Goal: Task Accomplishment & Management: Manage account settings

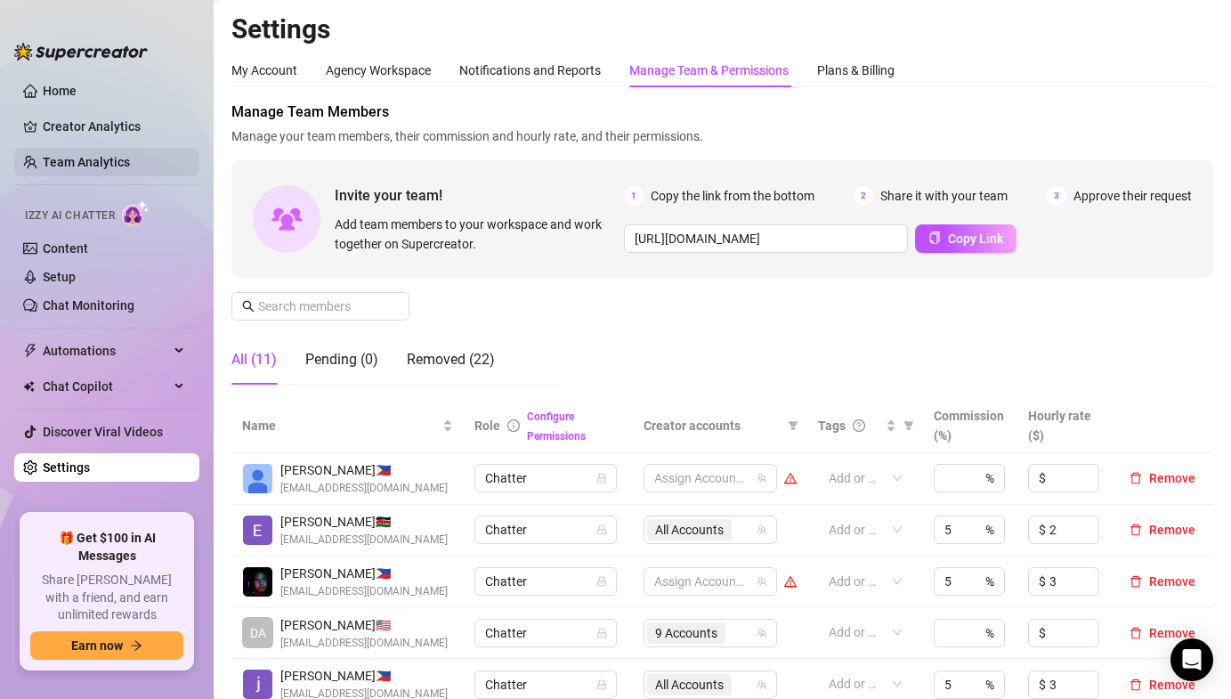
click at [91, 162] on link "Team Analytics" at bounding box center [86, 162] width 87 height 14
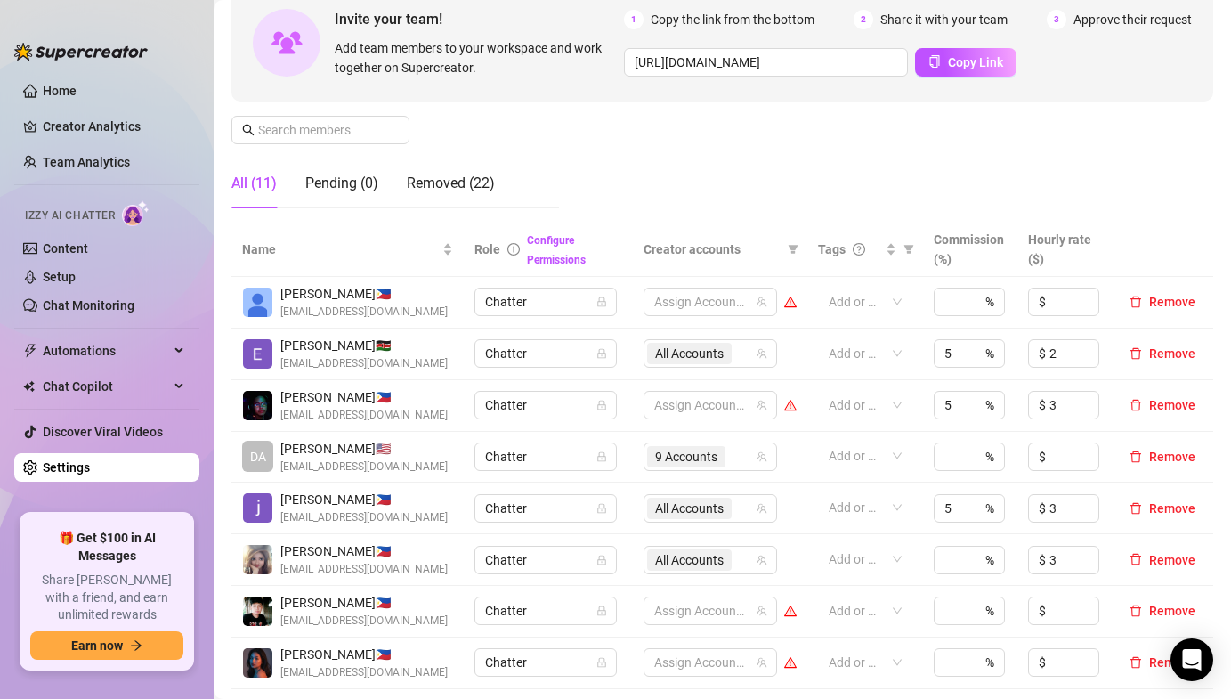
scroll to position [255, 0]
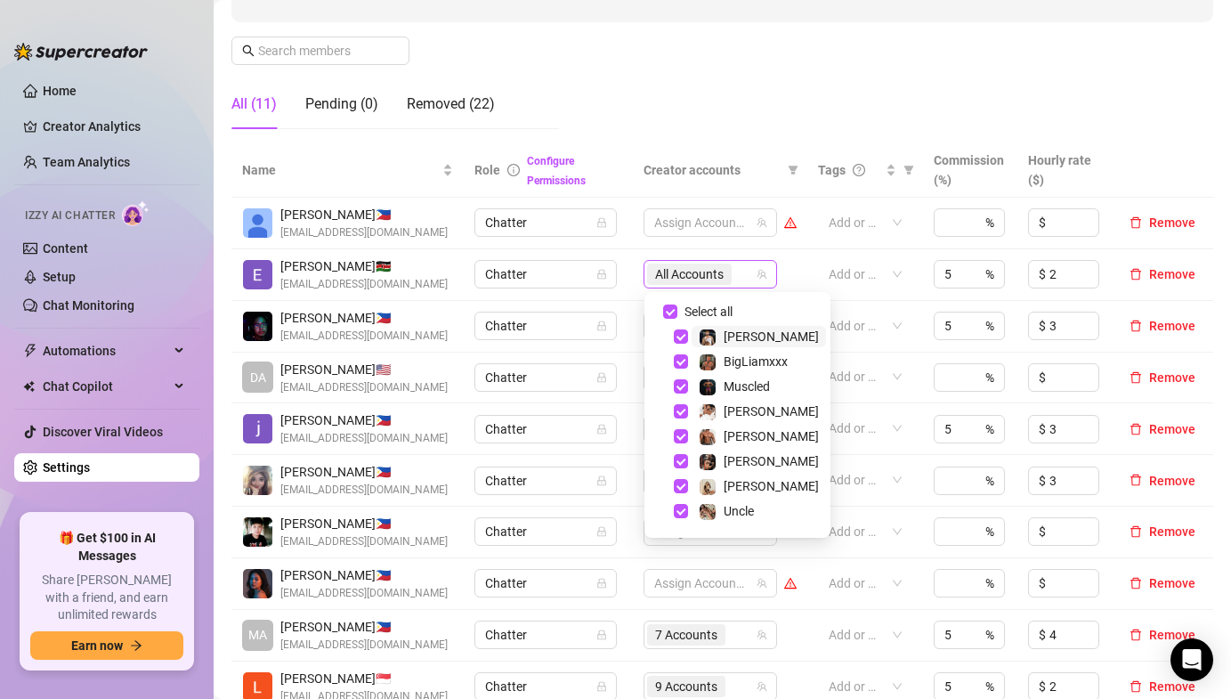
click at [715, 270] on span "All Accounts" at bounding box center [689, 274] width 69 height 20
drag, startPoint x: 715, startPoint y: 270, endPoint x: 283, endPoint y: 78, distance: 472.3
click at [714, 270] on span "All Accounts" at bounding box center [689, 274] width 69 height 20
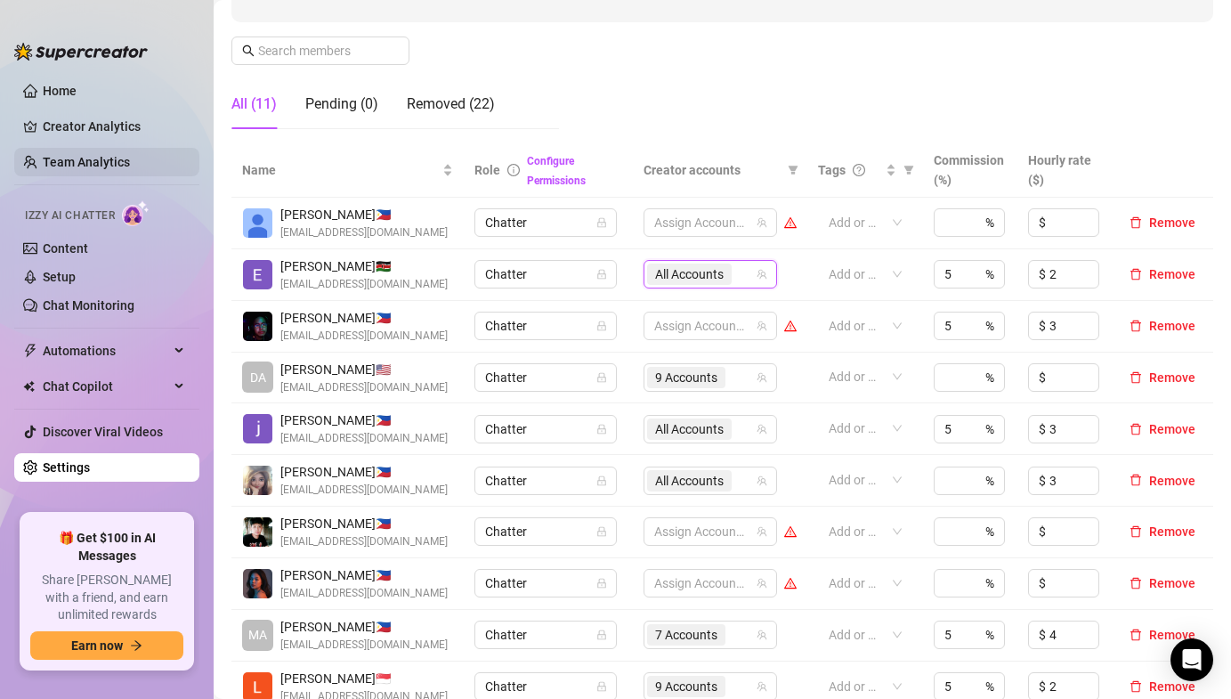
click at [69, 164] on link "Team Analytics" at bounding box center [86, 162] width 87 height 14
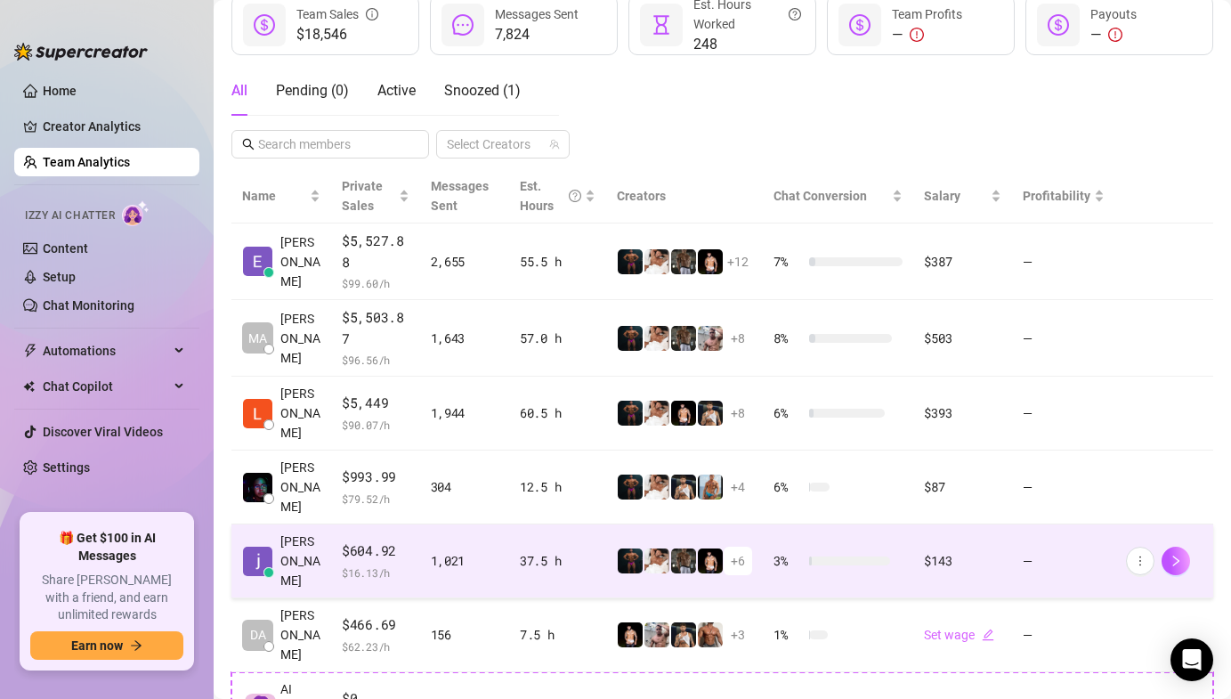
click at [322, 524] on td "[PERSON_NAME]" at bounding box center [281, 561] width 100 height 74
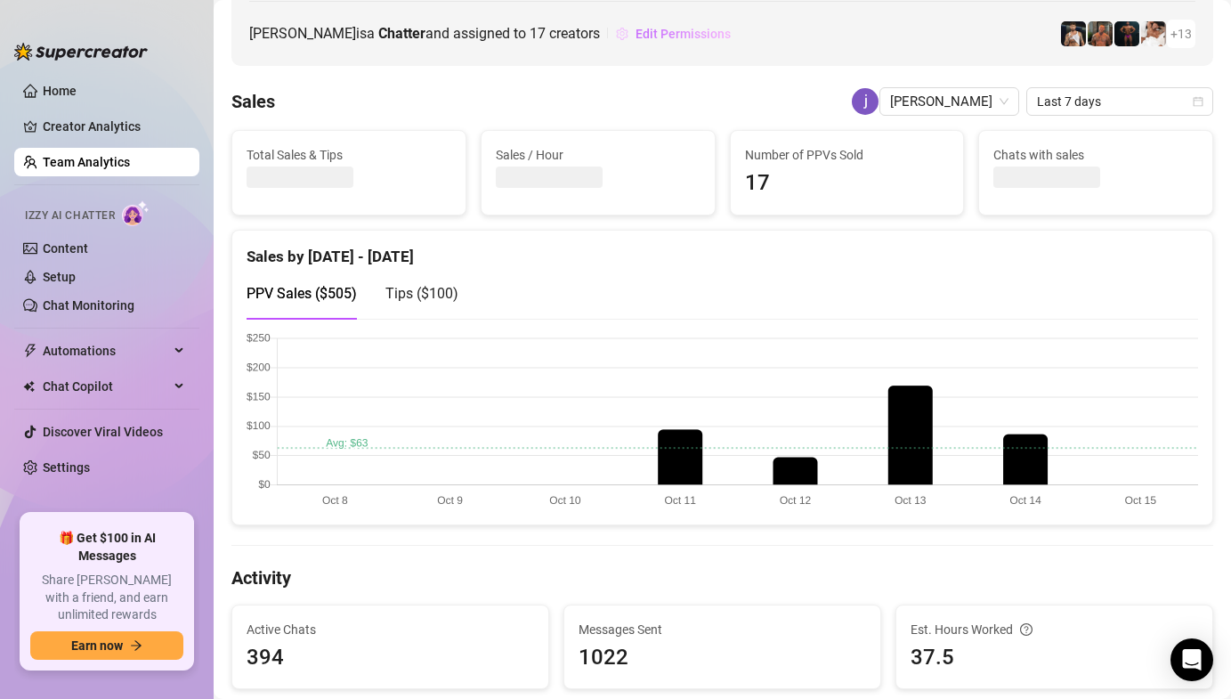
click at [636, 29] on span "Edit Permissions" at bounding box center [683, 34] width 95 height 14
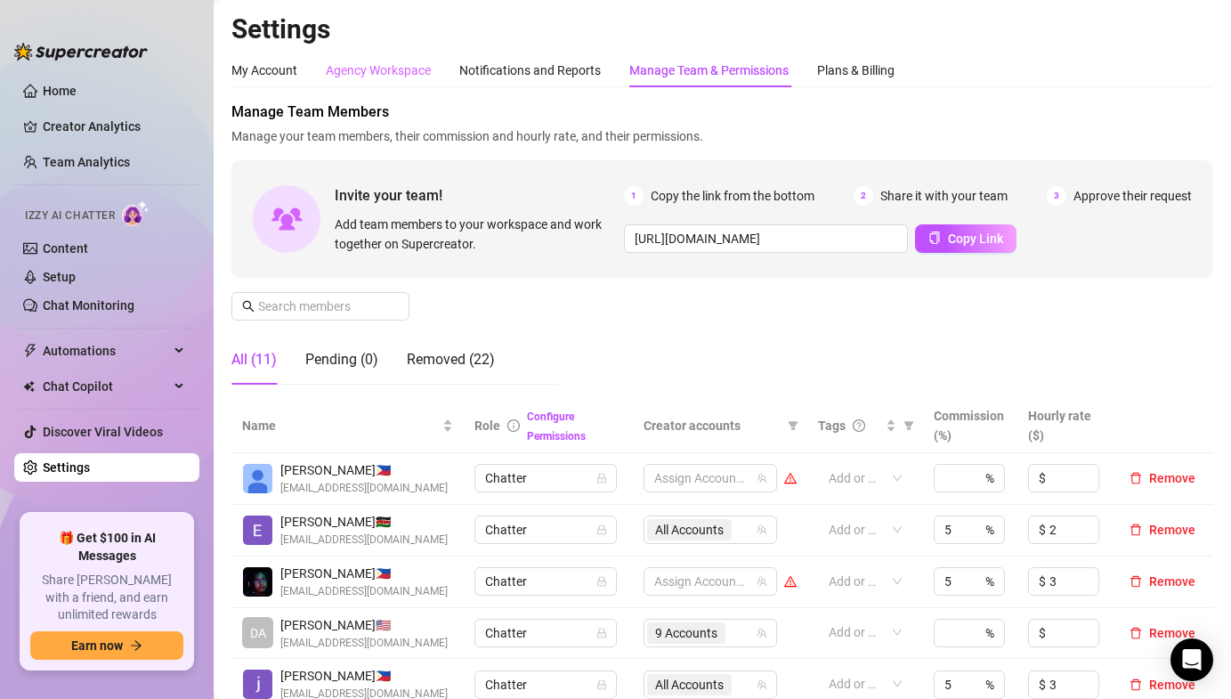
click at [416, 80] on div "Agency Workspace" at bounding box center [378, 70] width 105 height 34
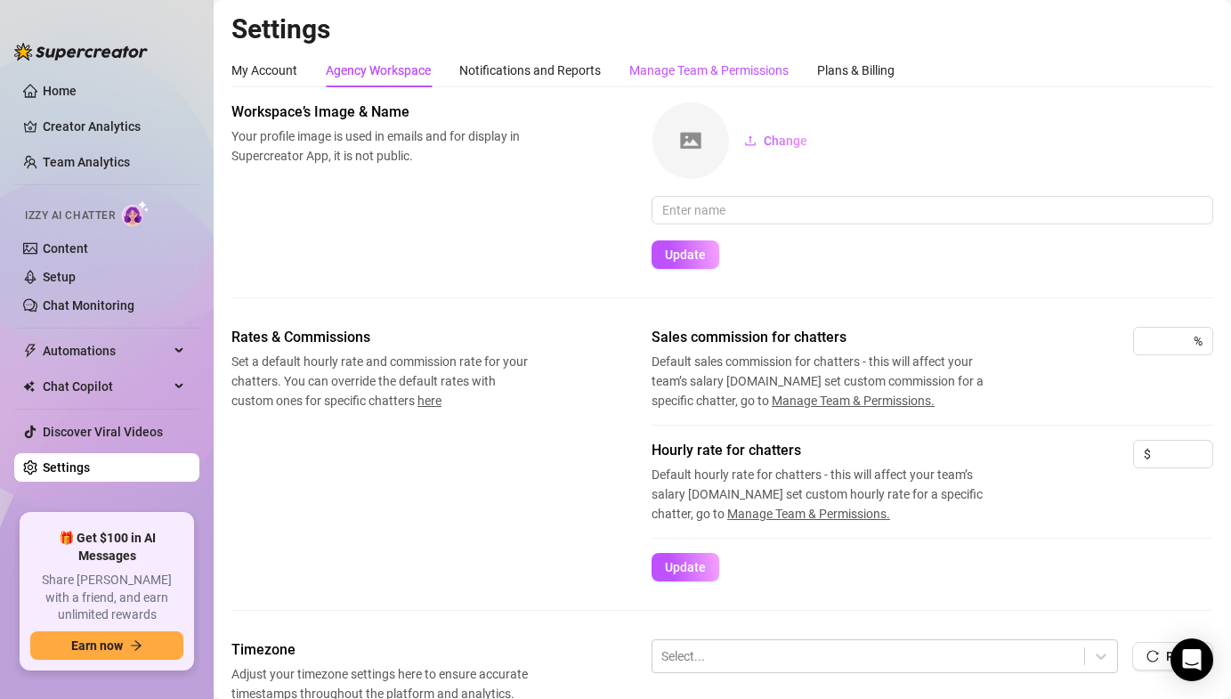
click at [661, 76] on div "Manage Team & Permissions" at bounding box center [708, 71] width 159 height 20
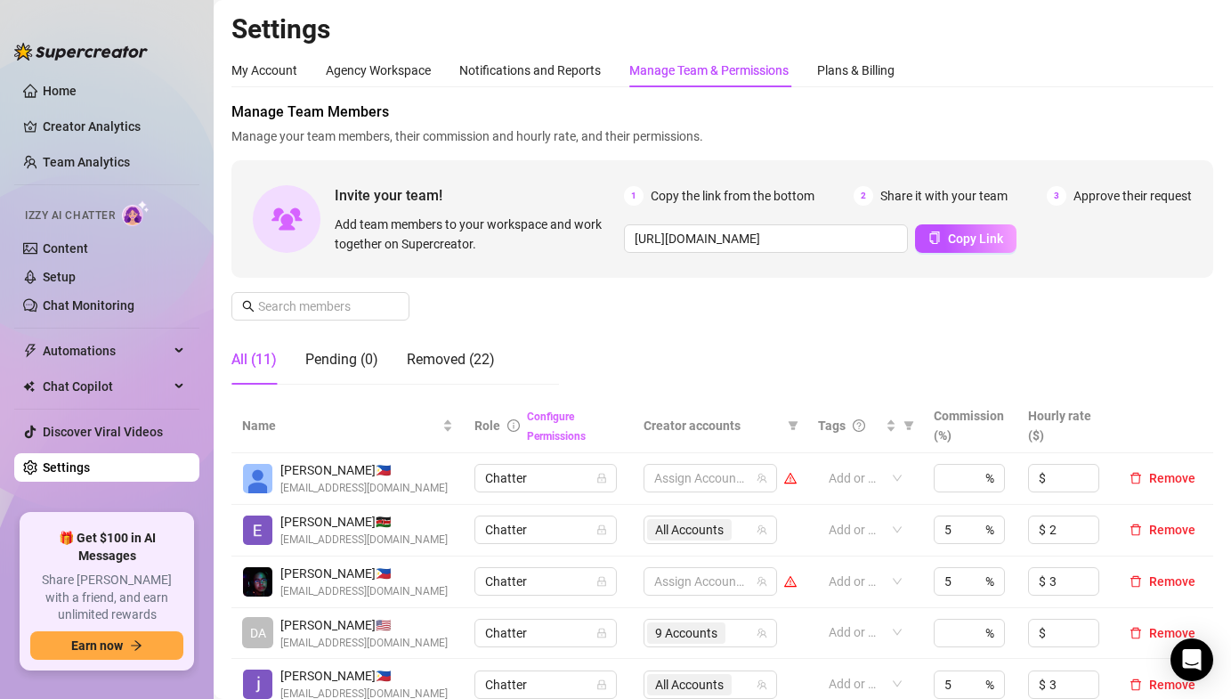
click at [568, 414] on link "Configure Permissions" at bounding box center [556, 426] width 59 height 32
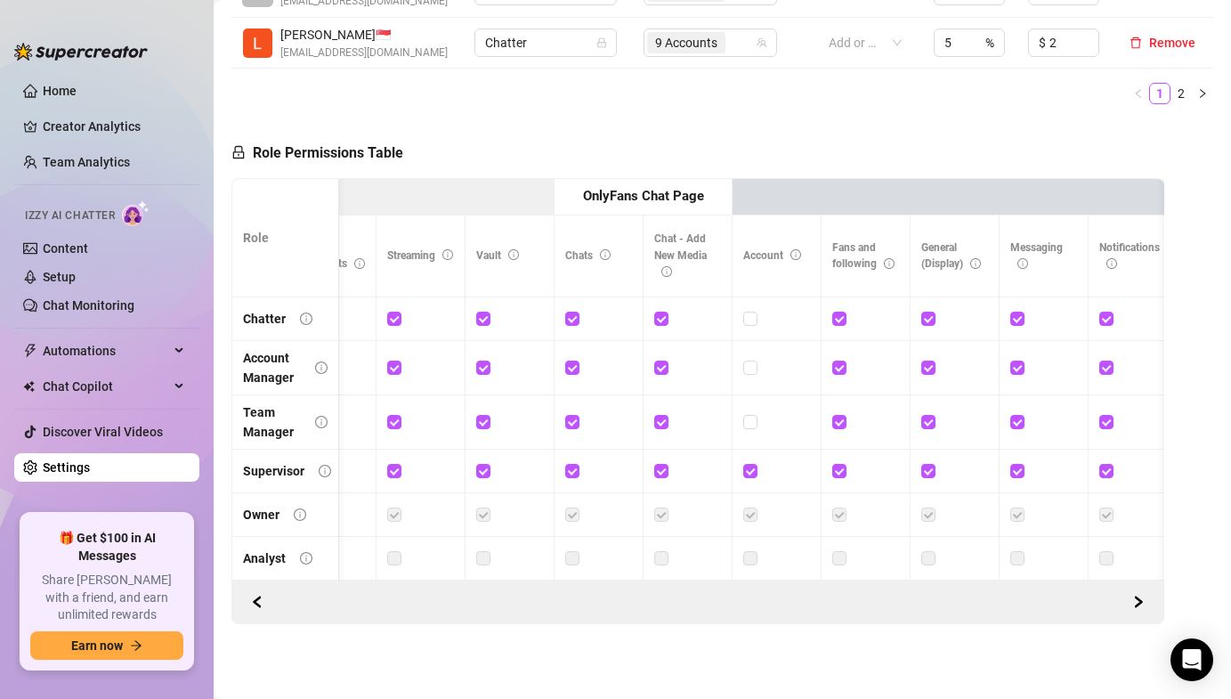
scroll to position [0, 2200]
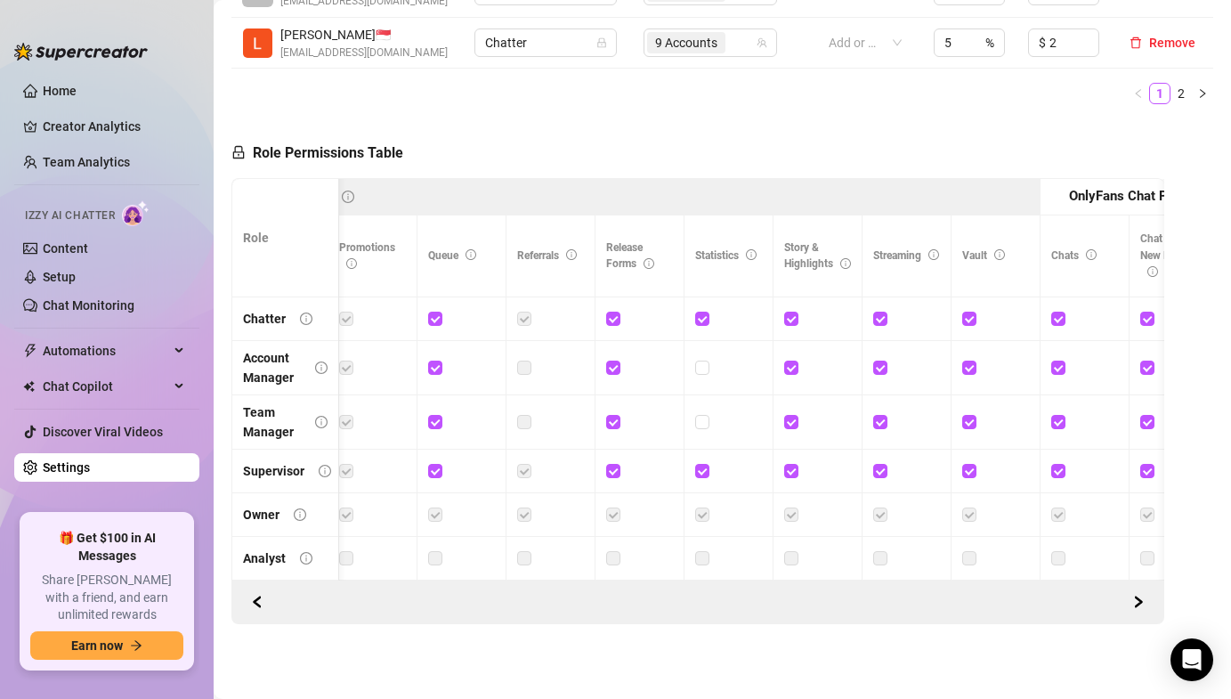
click at [690, 417] on td at bounding box center [729, 422] width 89 height 54
click at [703, 425] on input "checkbox" at bounding box center [701, 421] width 12 height 12
checkbox input "true"
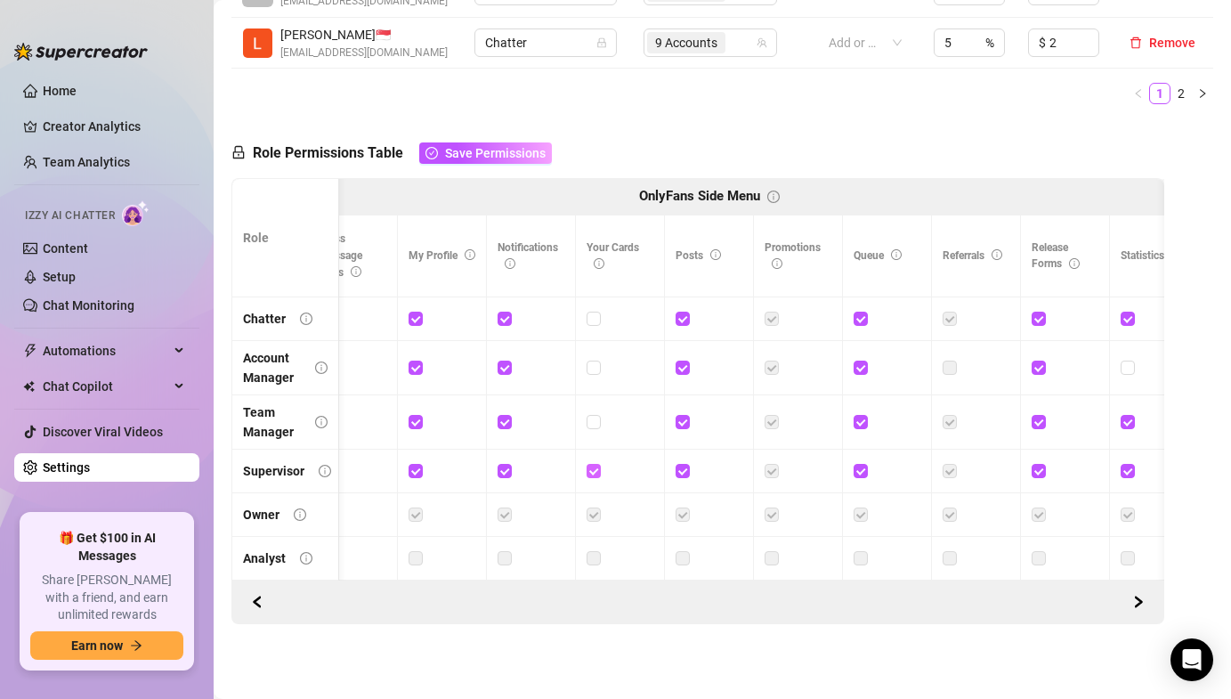
click at [593, 466] on input "checkbox" at bounding box center [593, 470] width 12 height 12
checkbox input "false"
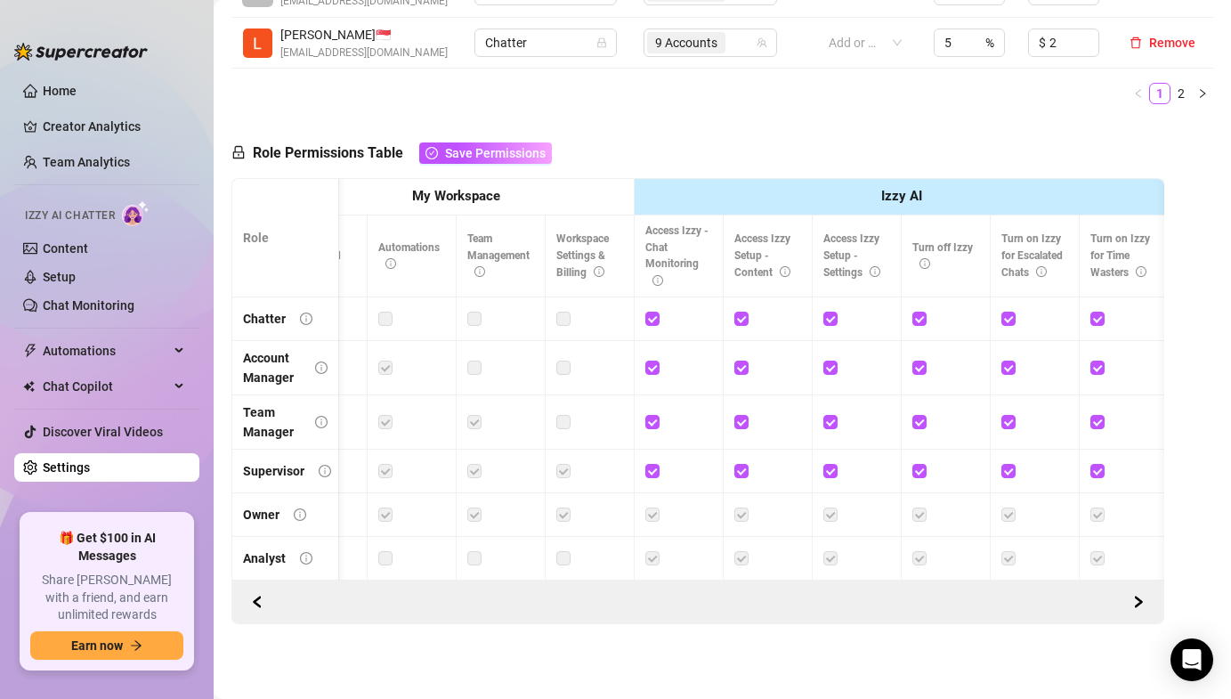
scroll to position [0, 73]
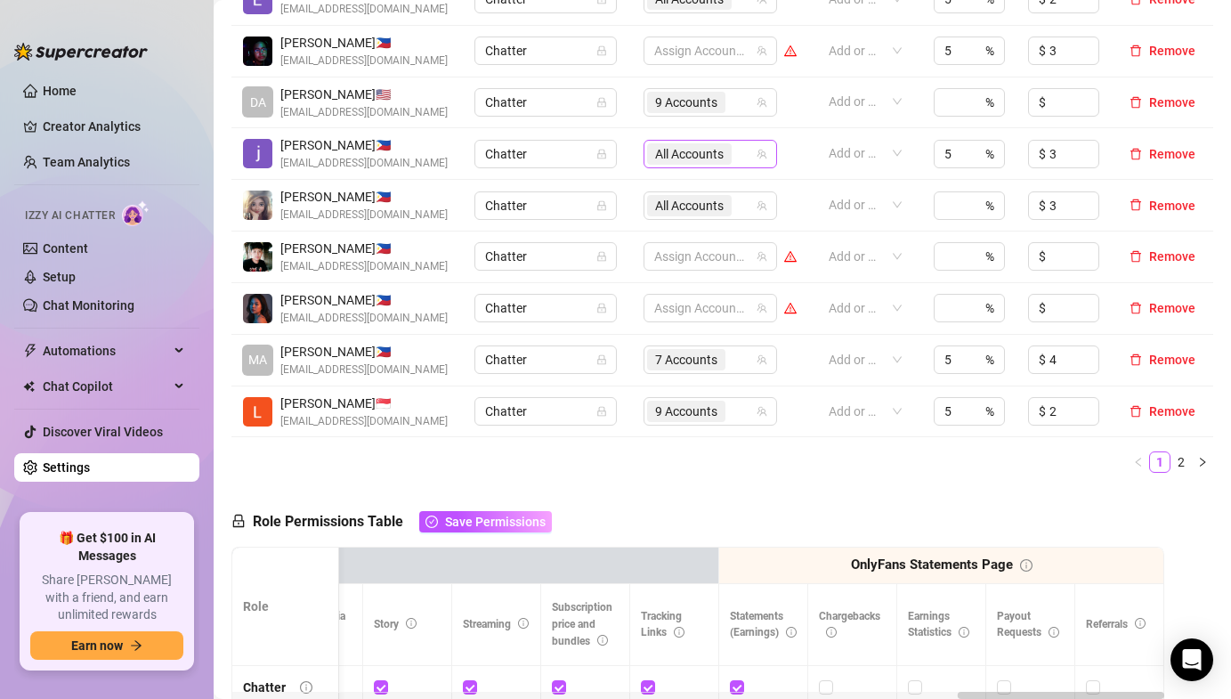
click at [672, 158] on span "All Accounts" at bounding box center [689, 154] width 69 height 20
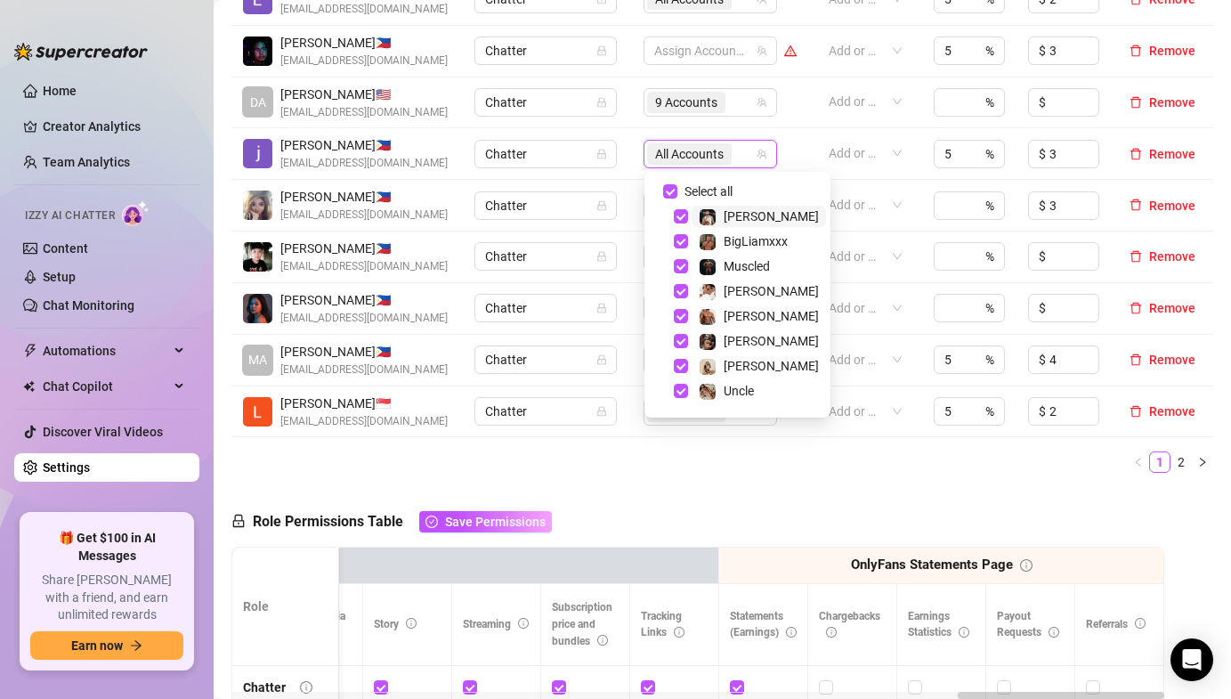
click at [636, 127] on td "9 Accounts" at bounding box center [720, 103] width 174 height 52
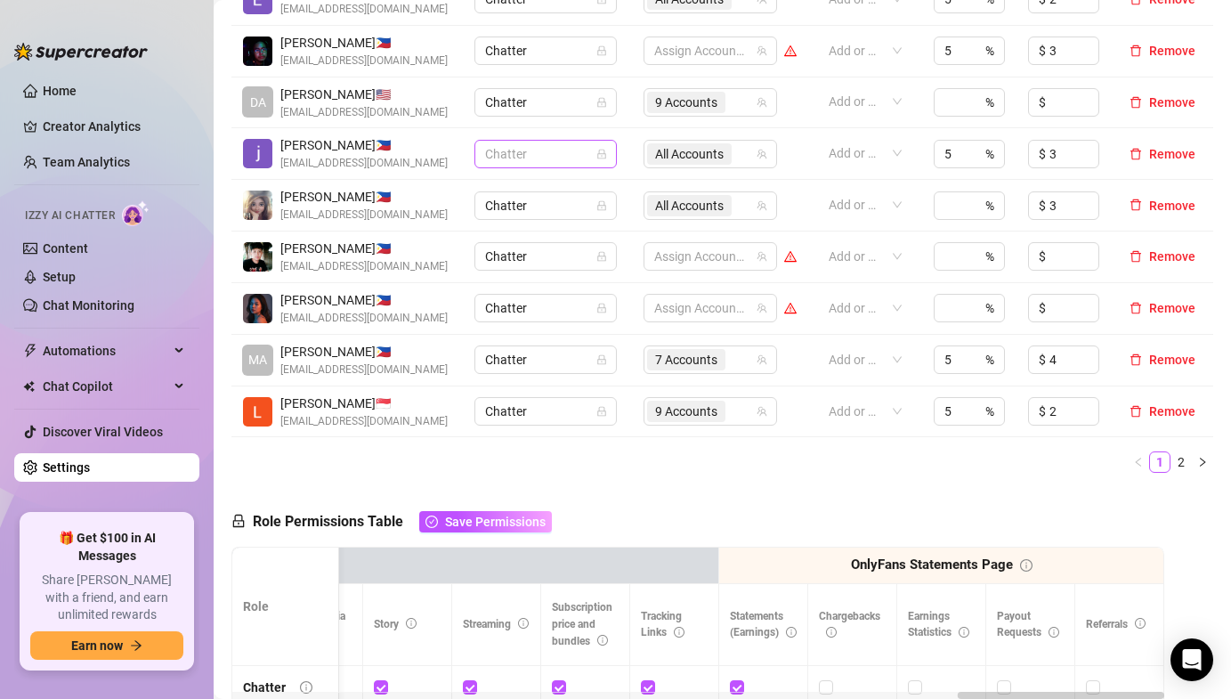
click at [562, 151] on span "Chatter" at bounding box center [545, 154] width 121 height 27
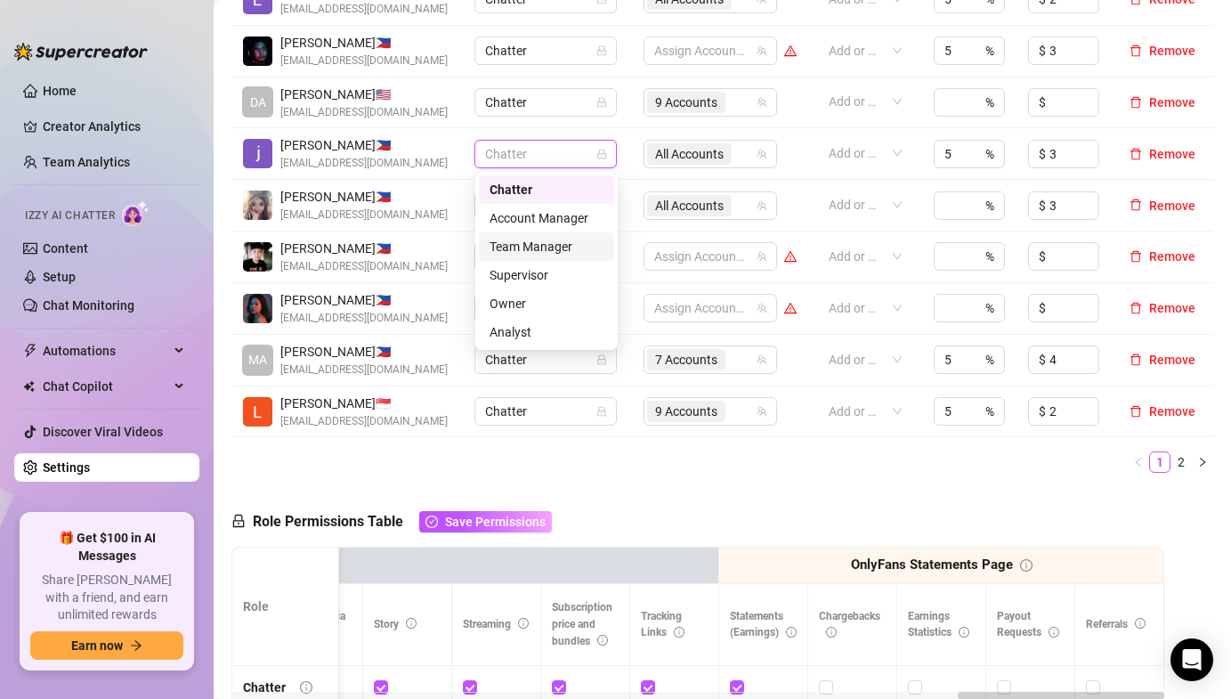
click at [554, 246] on div "Team Manager" at bounding box center [547, 247] width 114 height 20
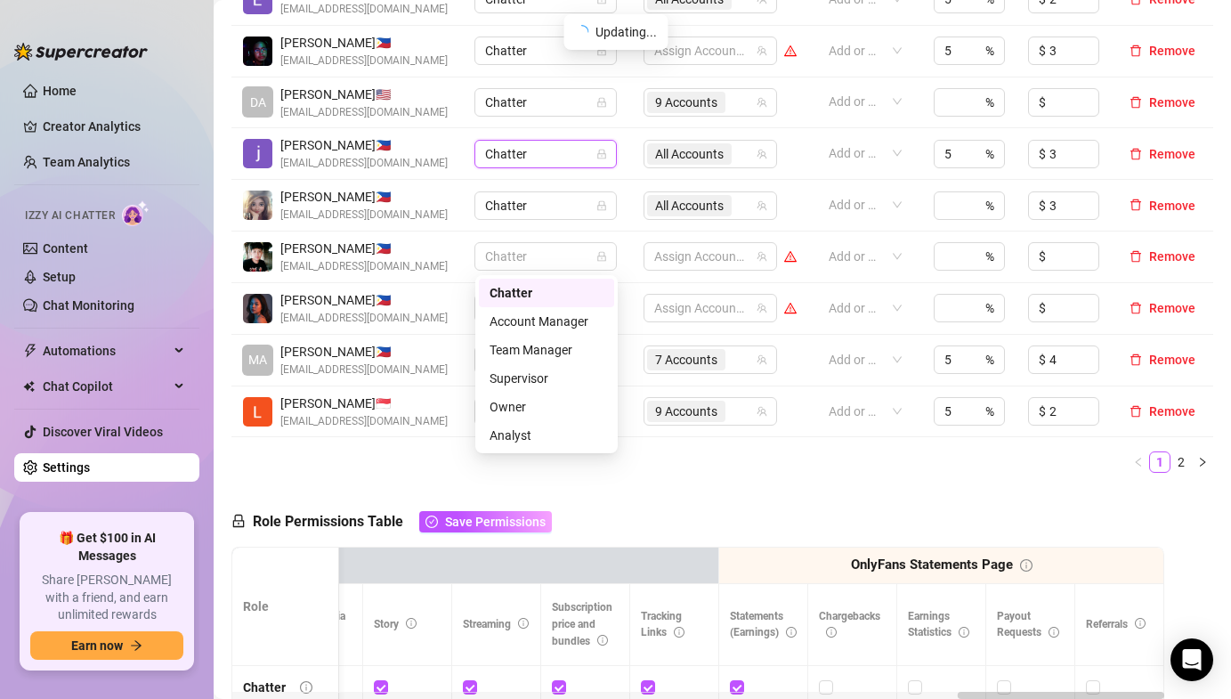
click at [554, 246] on span "Chatter" at bounding box center [545, 256] width 121 height 27
click at [444, 240] on div "[PERSON_NAME] 🇵🇭 [EMAIL_ADDRESS][DOMAIN_NAME]" at bounding box center [347, 257] width 211 height 36
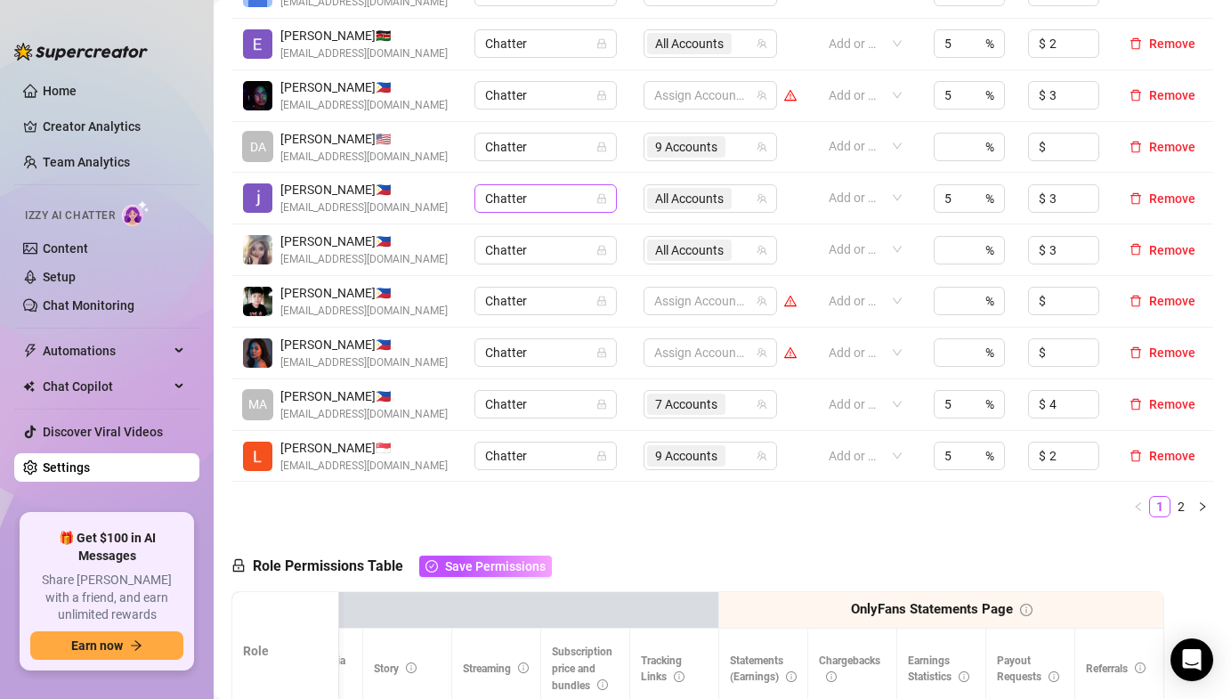
click at [503, 200] on span "Chatter" at bounding box center [545, 198] width 121 height 27
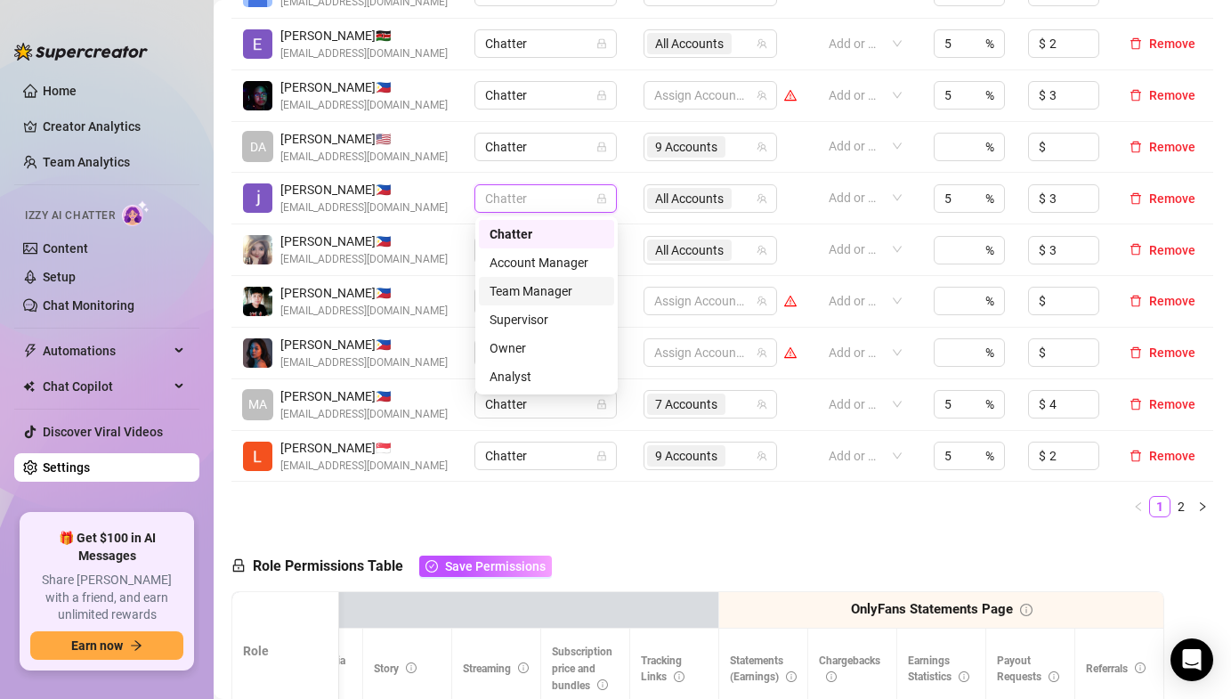
click at [524, 283] on div "Team Manager" at bounding box center [547, 291] width 114 height 20
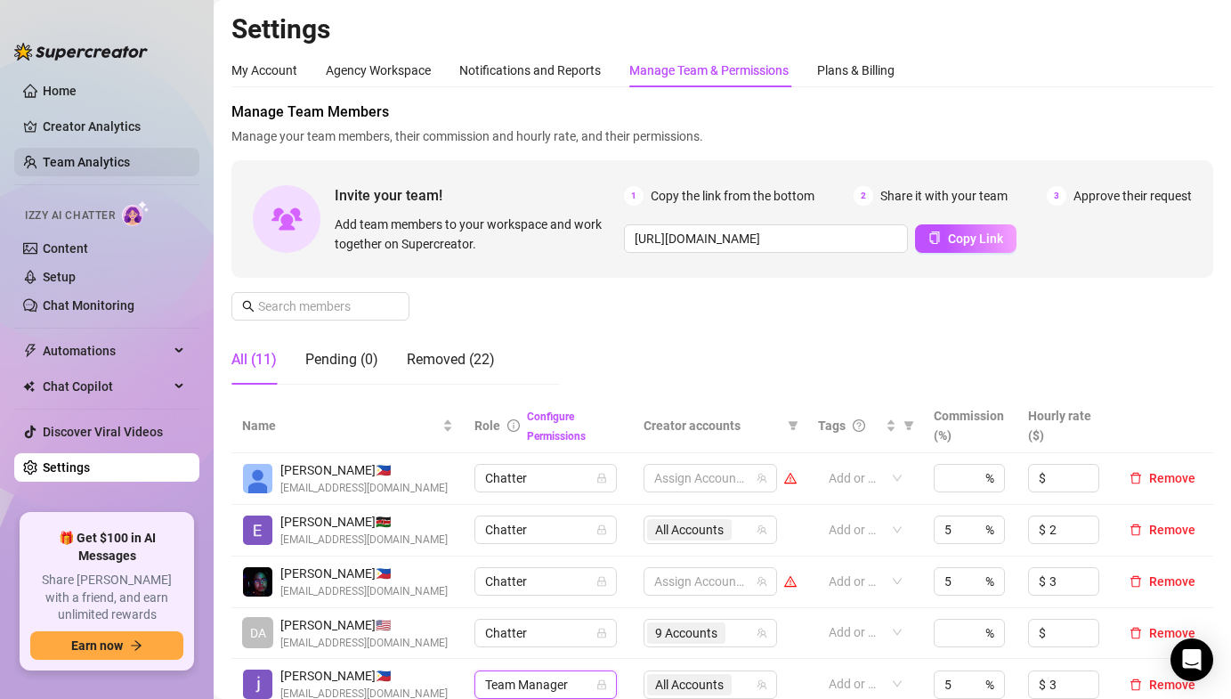
click at [85, 162] on link "Team Analytics" at bounding box center [86, 162] width 87 height 14
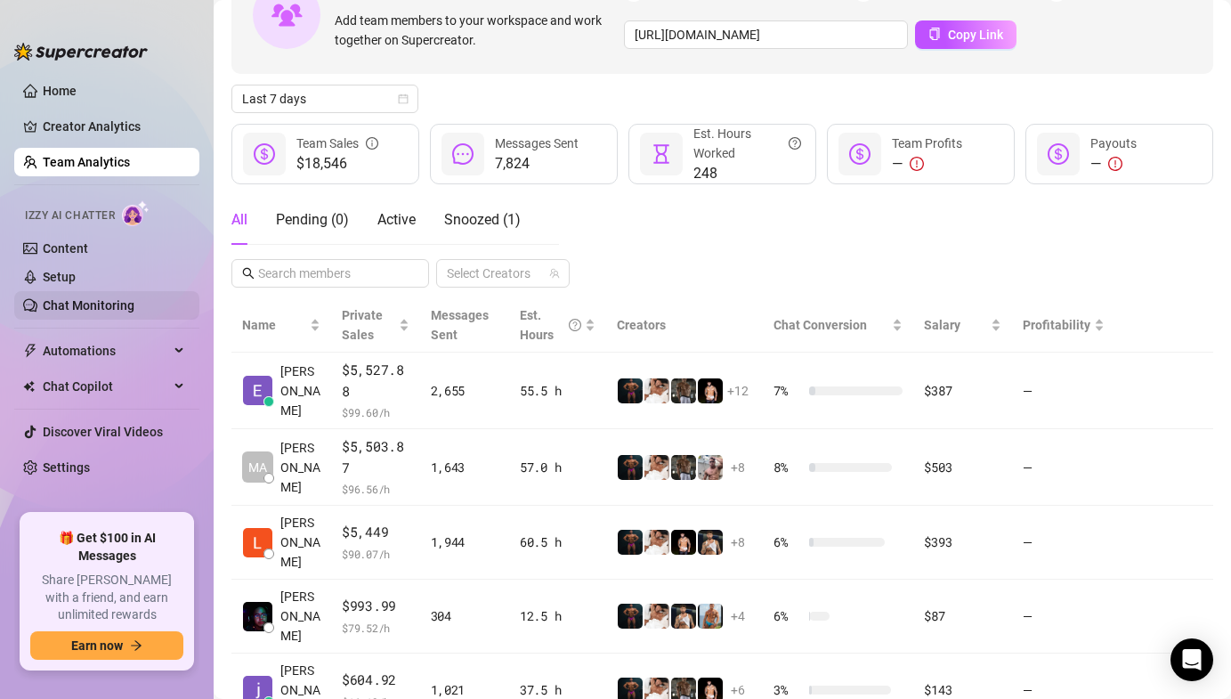
click at [132, 312] on link "Chat Monitoring" at bounding box center [89, 305] width 92 height 14
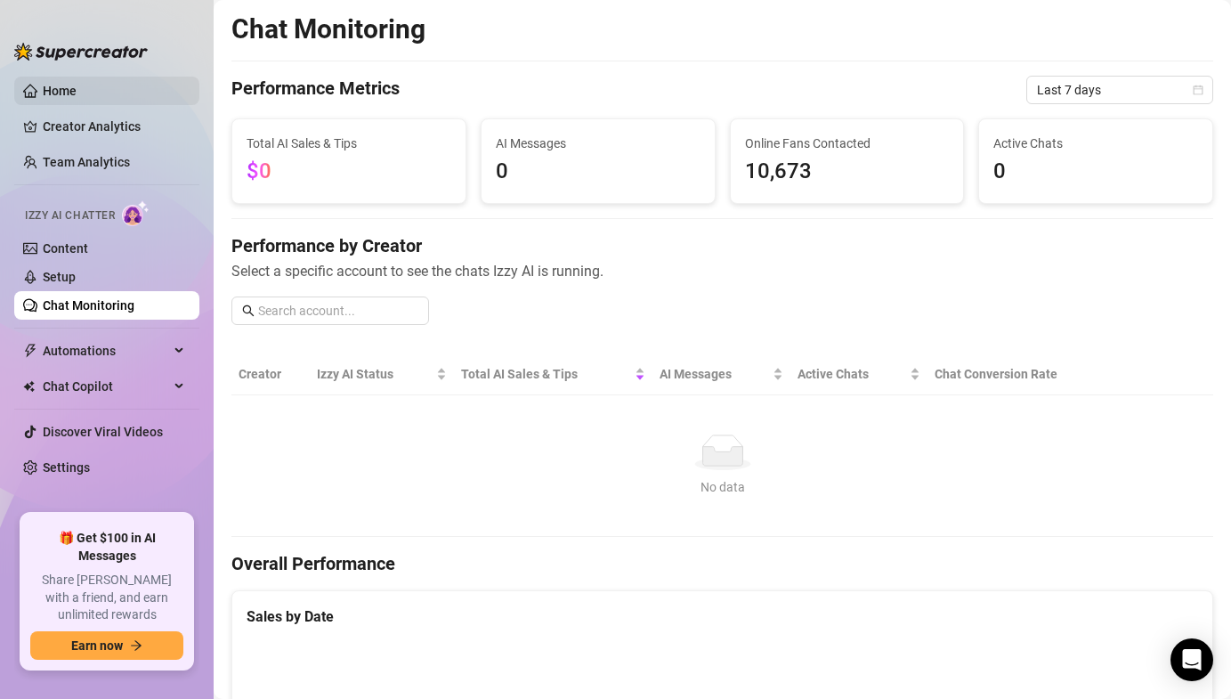
click at [61, 93] on link "Home" at bounding box center [60, 91] width 34 height 14
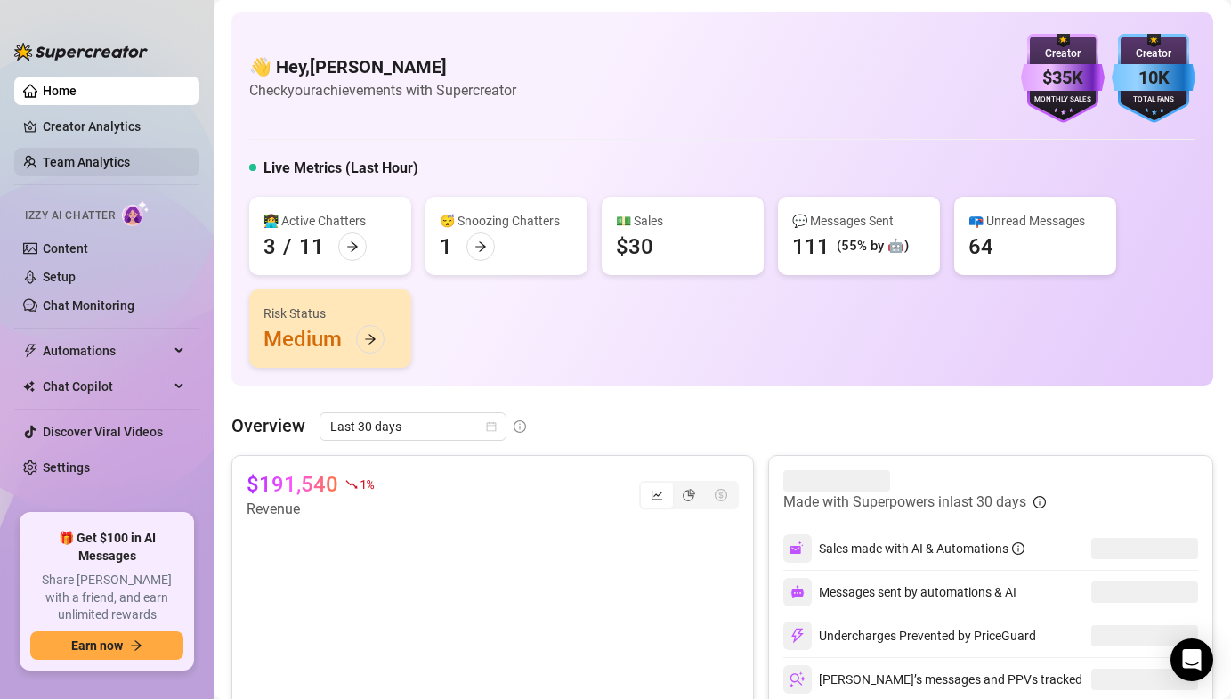
click at [77, 159] on link "Team Analytics" at bounding box center [86, 162] width 87 height 14
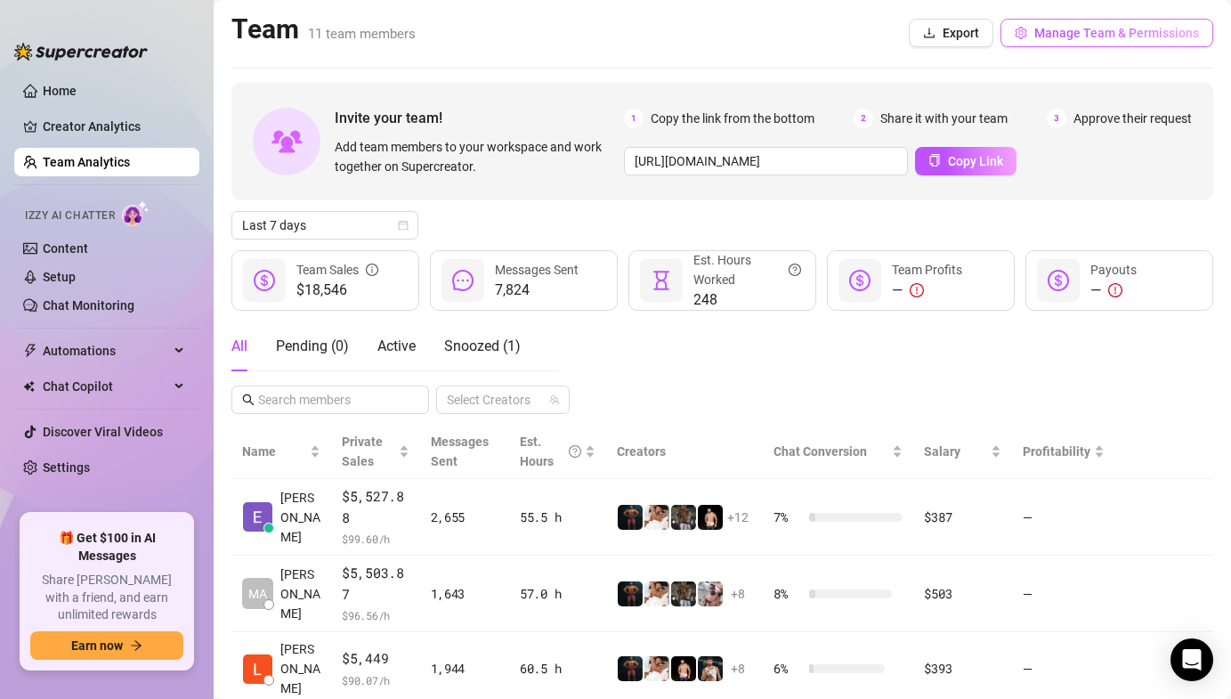
click at [1035, 28] on button "Manage Team & Permissions" at bounding box center [1107, 33] width 213 height 28
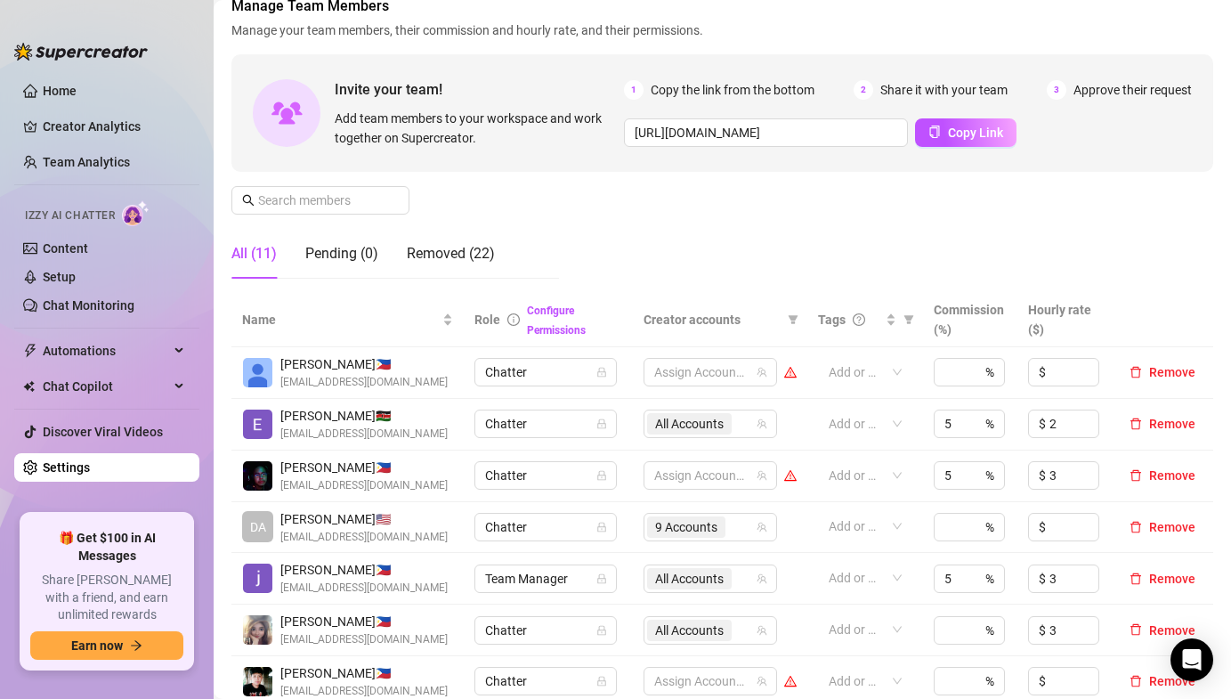
scroll to position [169, 0]
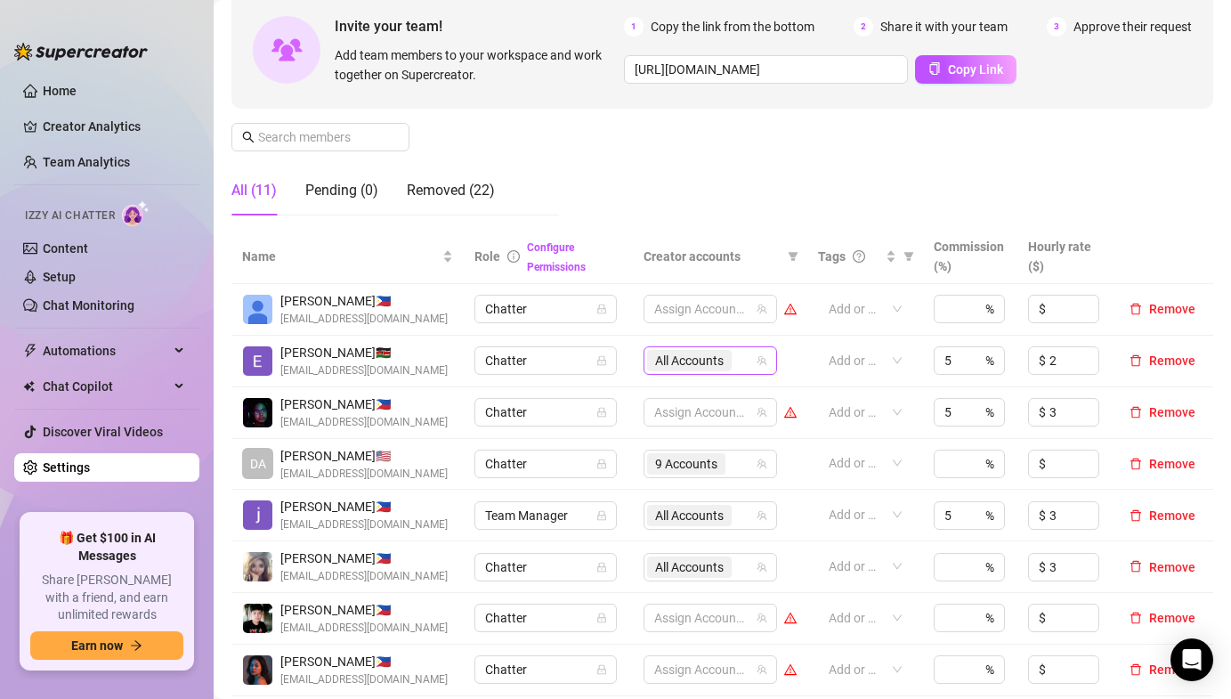
click at [668, 361] on span "All Accounts" at bounding box center [689, 361] width 69 height 20
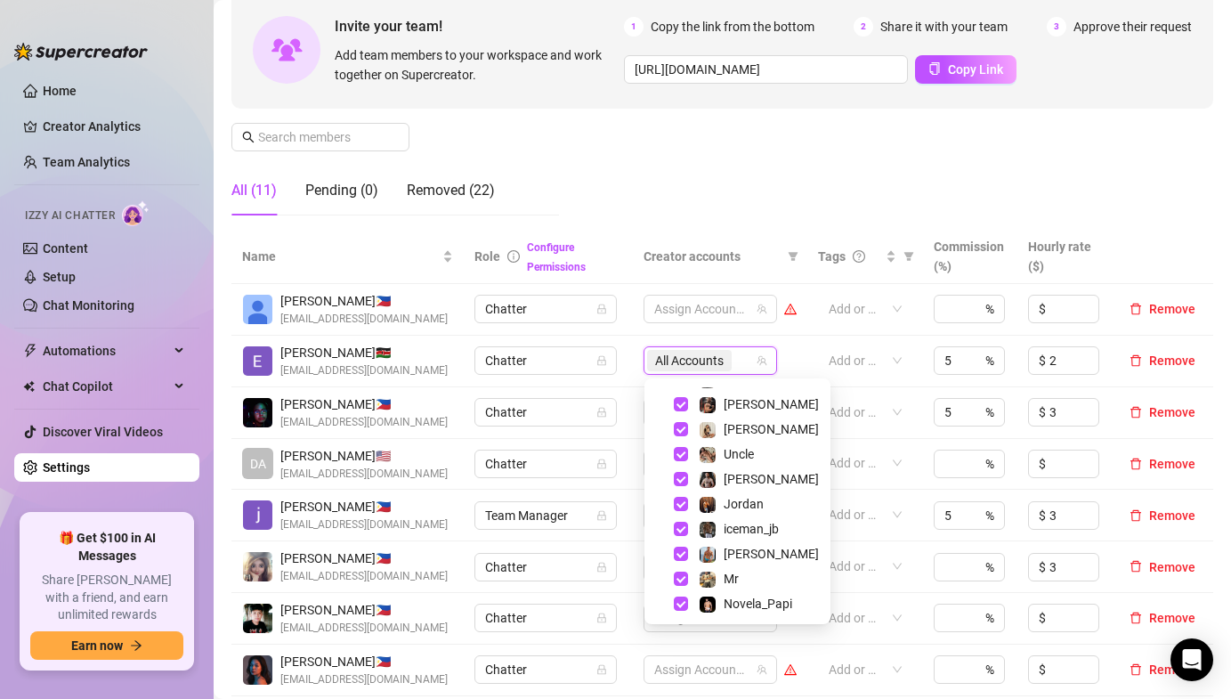
scroll to position [157, 0]
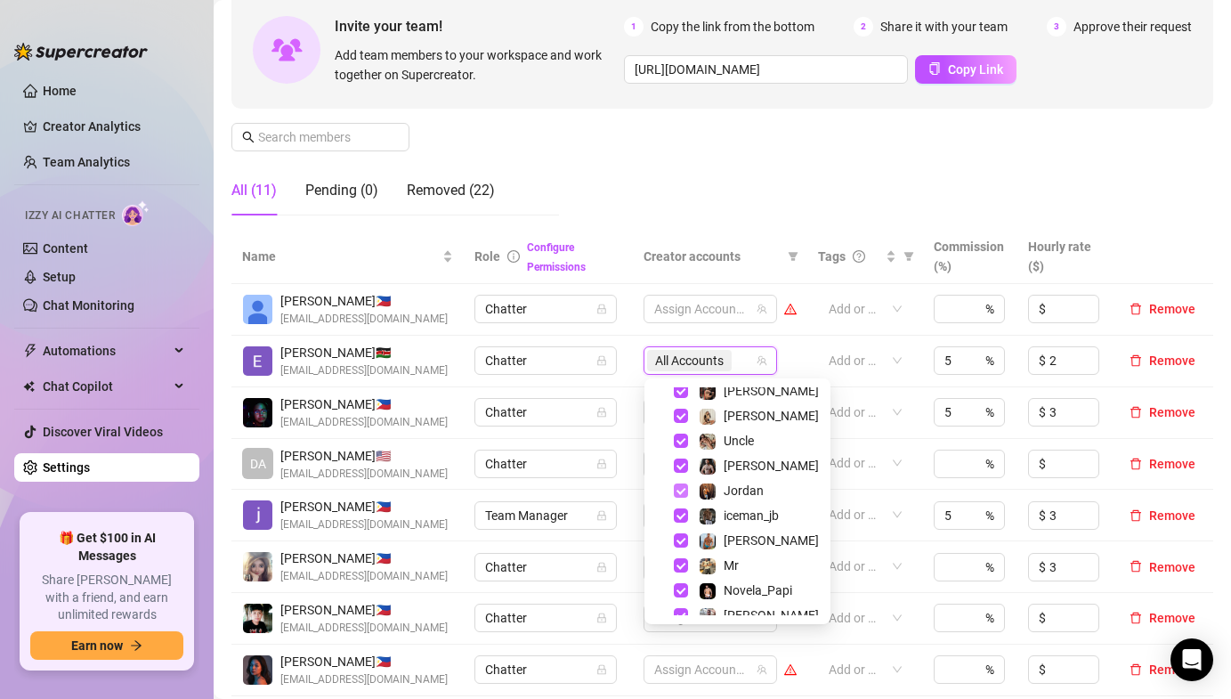
click at [680, 487] on span "Select tree node" at bounding box center [681, 490] width 14 height 14
checkbox input "false"
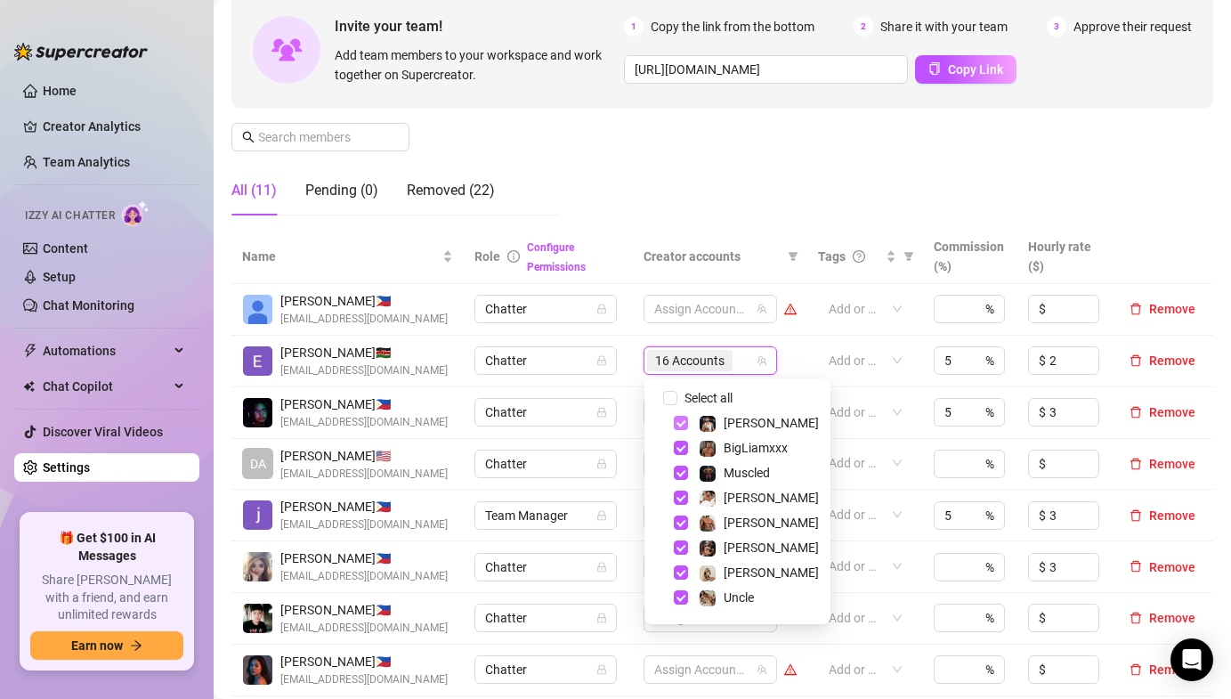
click at [679, 420] on span "Select tree node" at bounding box center [681, 423] width 14 height 14
click at [682, 474] on span "Select tree node" at bounding box center [681, 473] width 14 height 14
click at [677, 499] on span "Select tree node" at bounding box center [681, 497] width 14 height 14
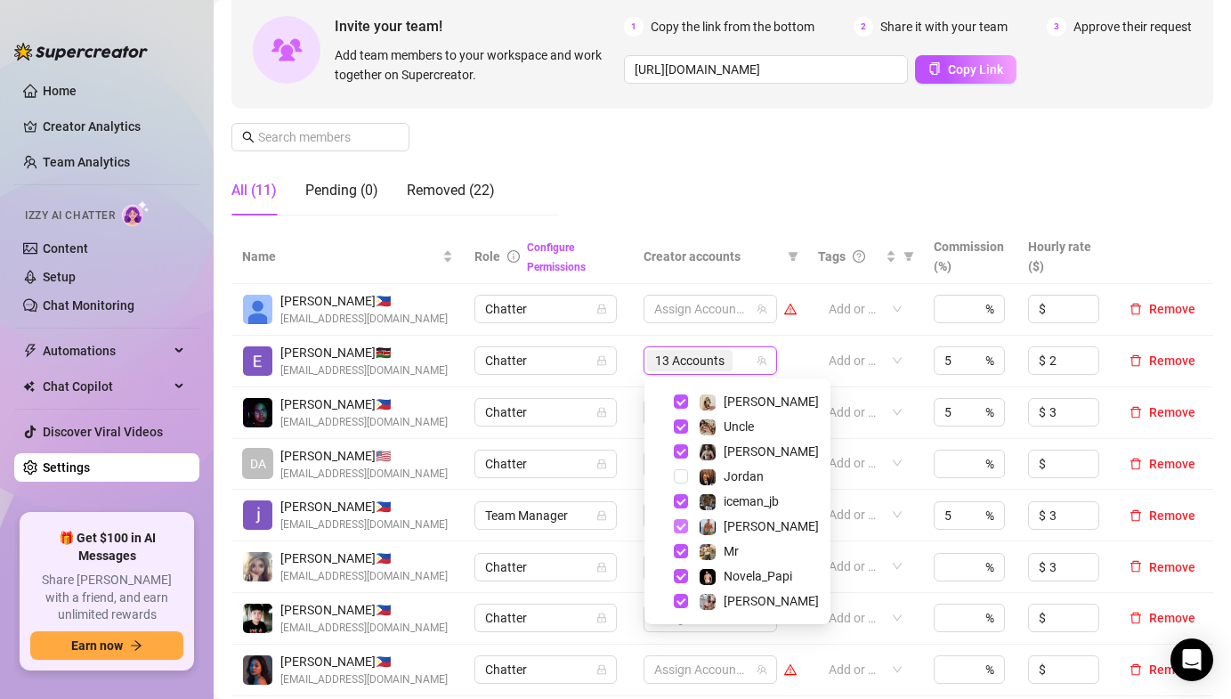
click at [677, 527] on span "Select tree node" at bounding box center [681, 526] width 14 height 14
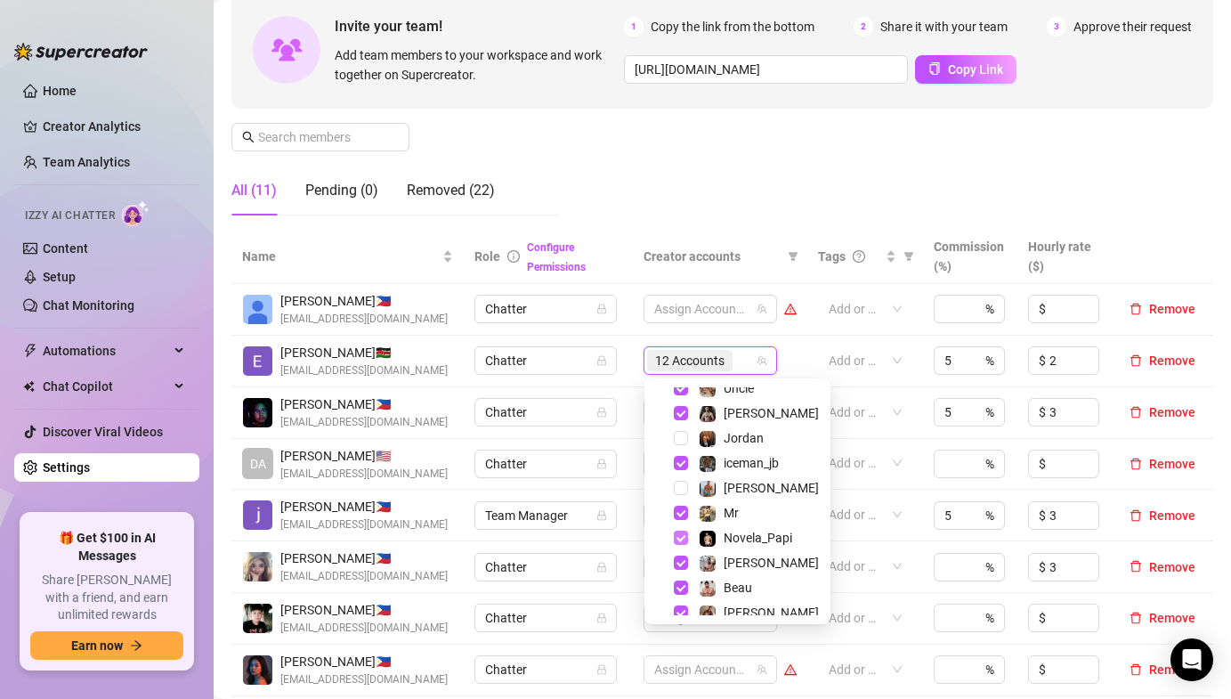
scroll to position [221, 0]
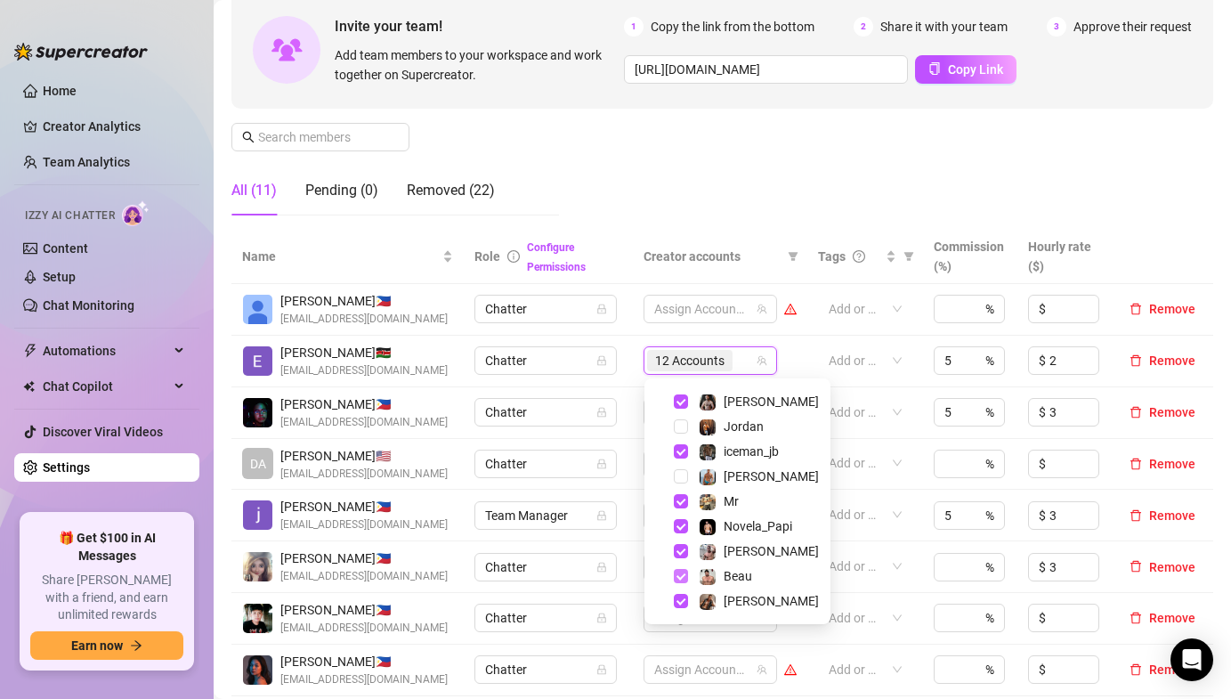
click at [685, 572] on span "Select tree node" at bounding box center [681, 576] width 14 height 14
click at [677, 596] on span "Select tree node" at bounding box center [681, 601] width 14 height 14
click at [680, 526] on span "Select tree node" at bounding box center [681, 526] width 14 height 14
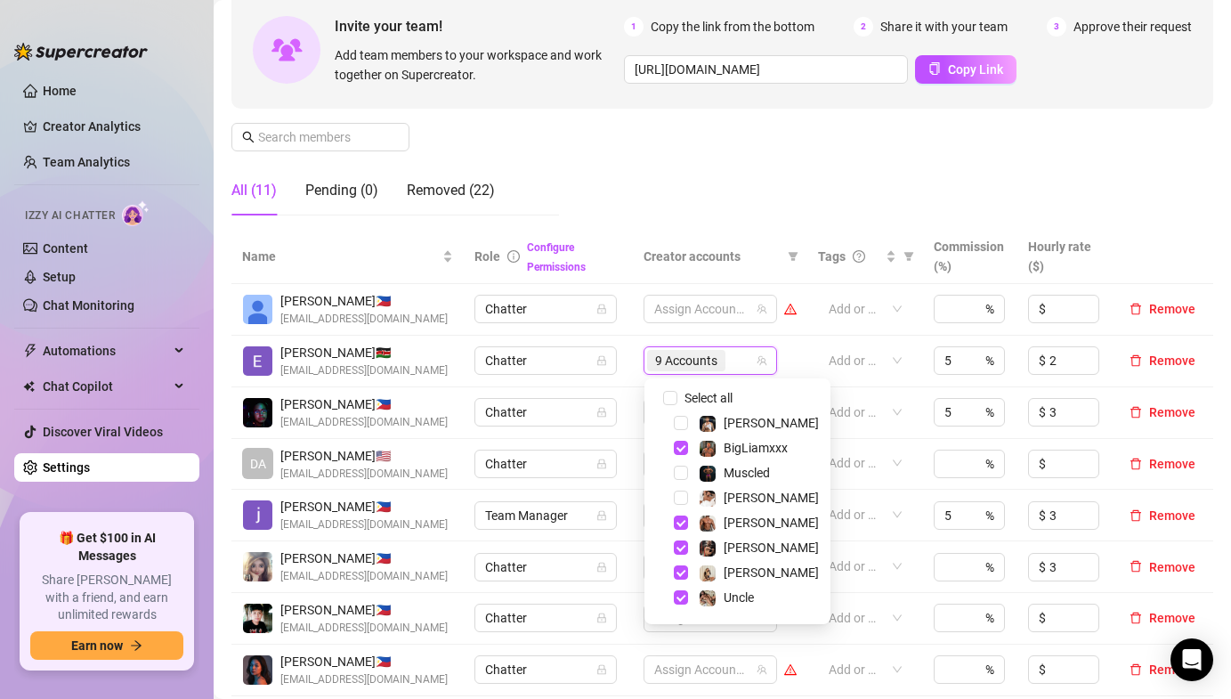
click at [454, 516] on td "[PERSON_NAME] 🇵🇭 [EMAIL_ADDRESS][DOMAIN_NAME]" at bounding box center [347, 516] width 232 height 52
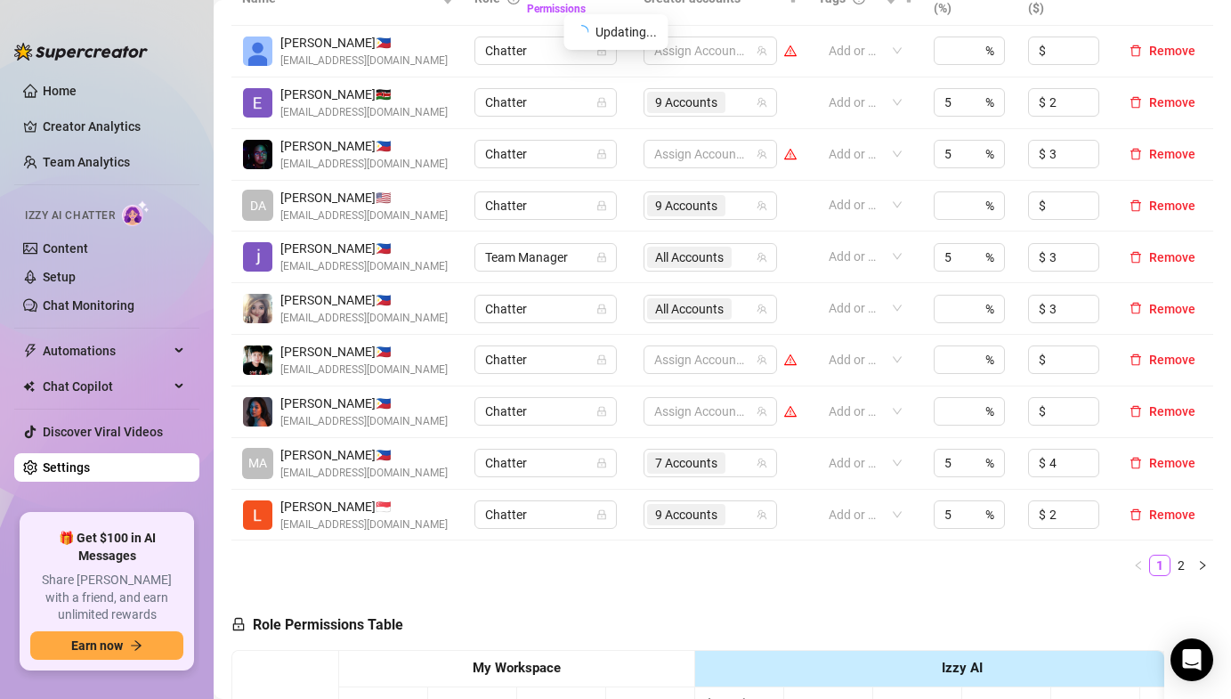
scroll to position [470, 0]
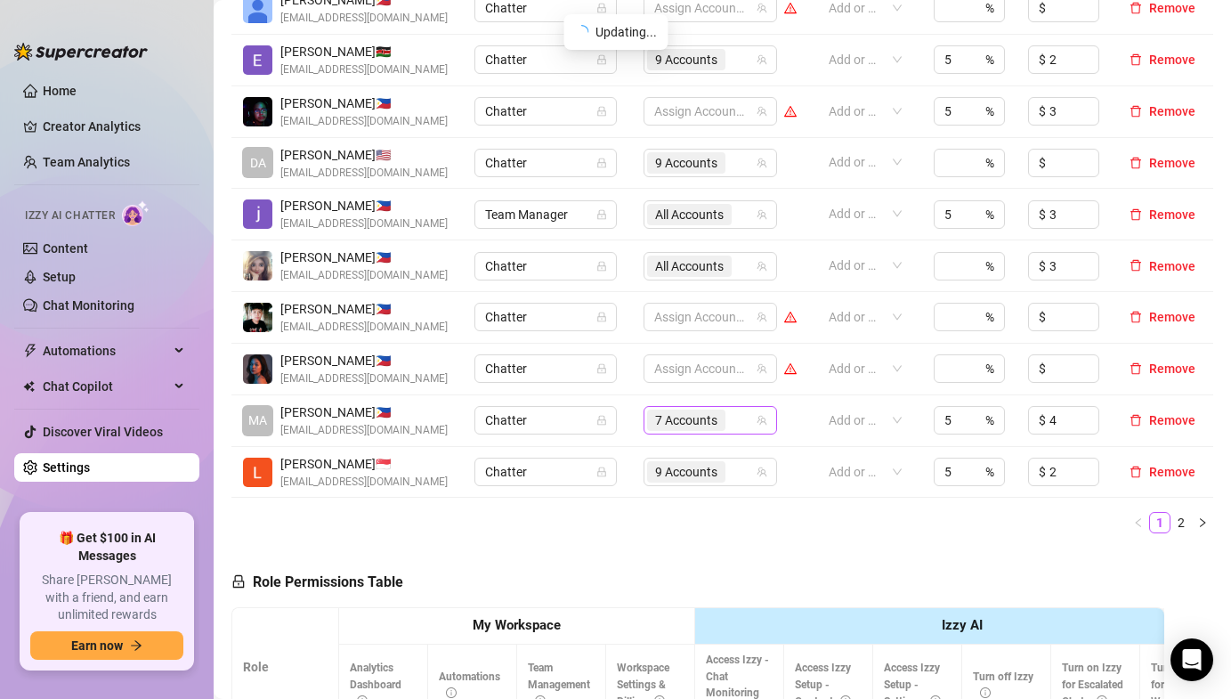
click at [677, 415] on span "7 Accounts" at bounding box center [686, 420] width 62 height 20
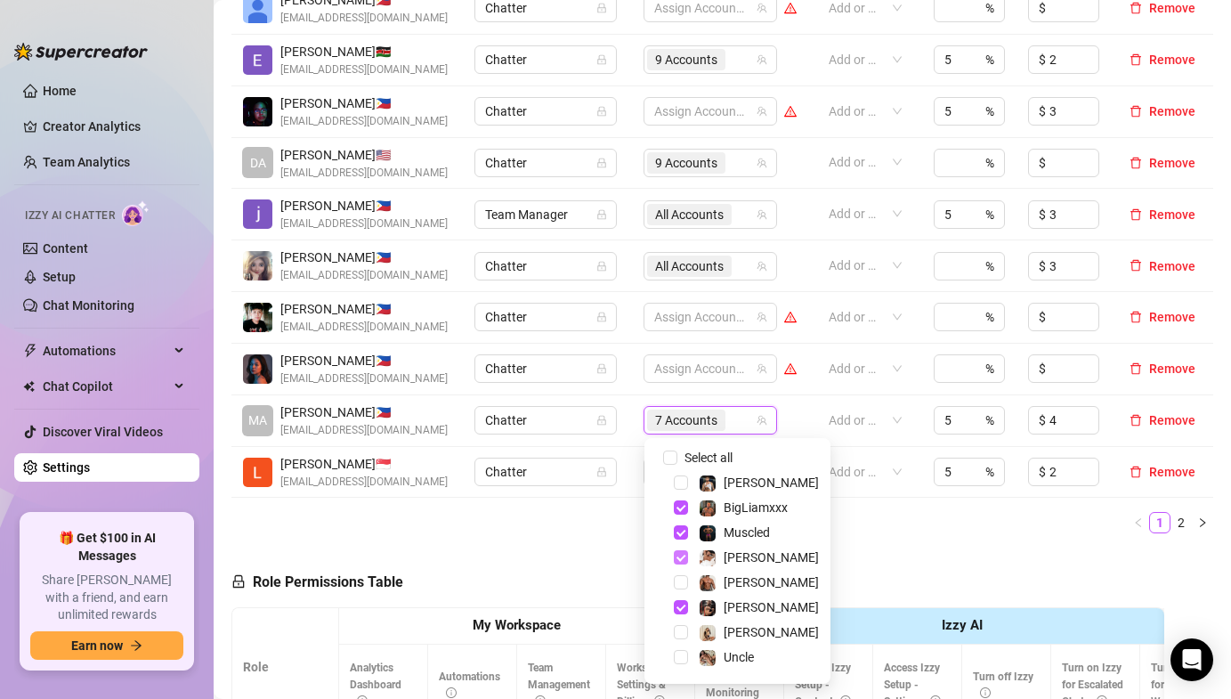
scroll to position [221, 0]
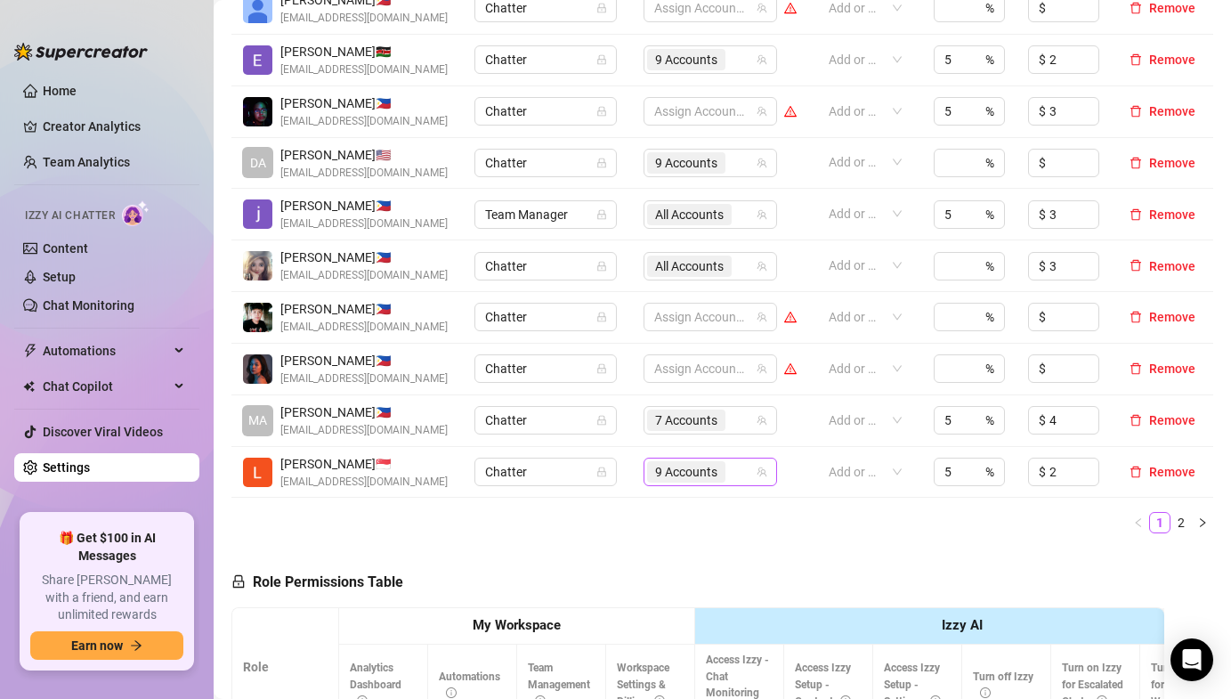
click at [716, 469] on span "9 Accounts" at bounding box center [686, 472] width 62 height 20
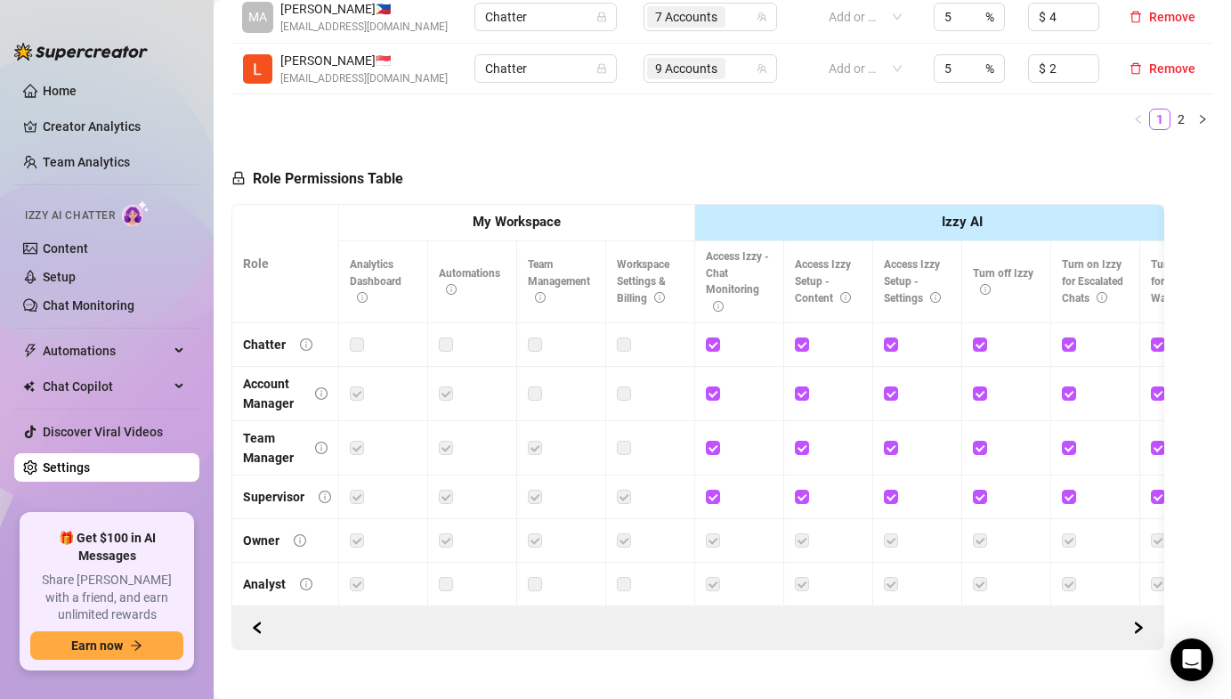
scroll to position [899, 0]
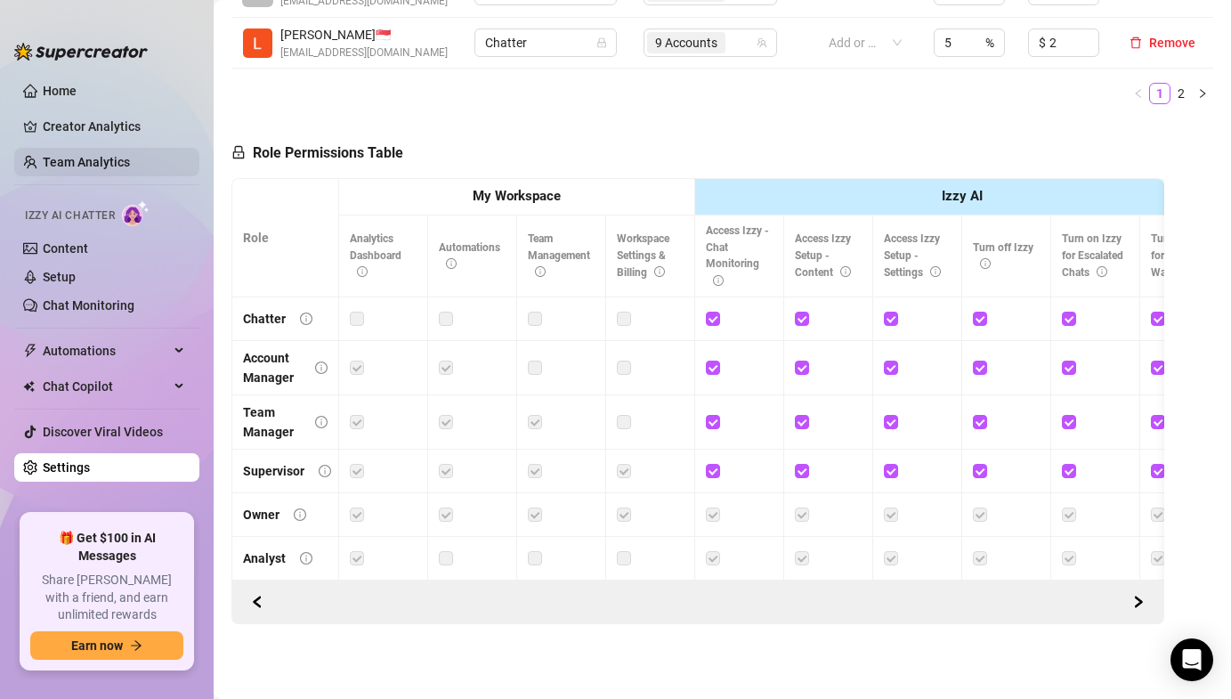
click at [90, 167] on link "Team Analytics" at bounding box center [86, 162] width 87 height 14
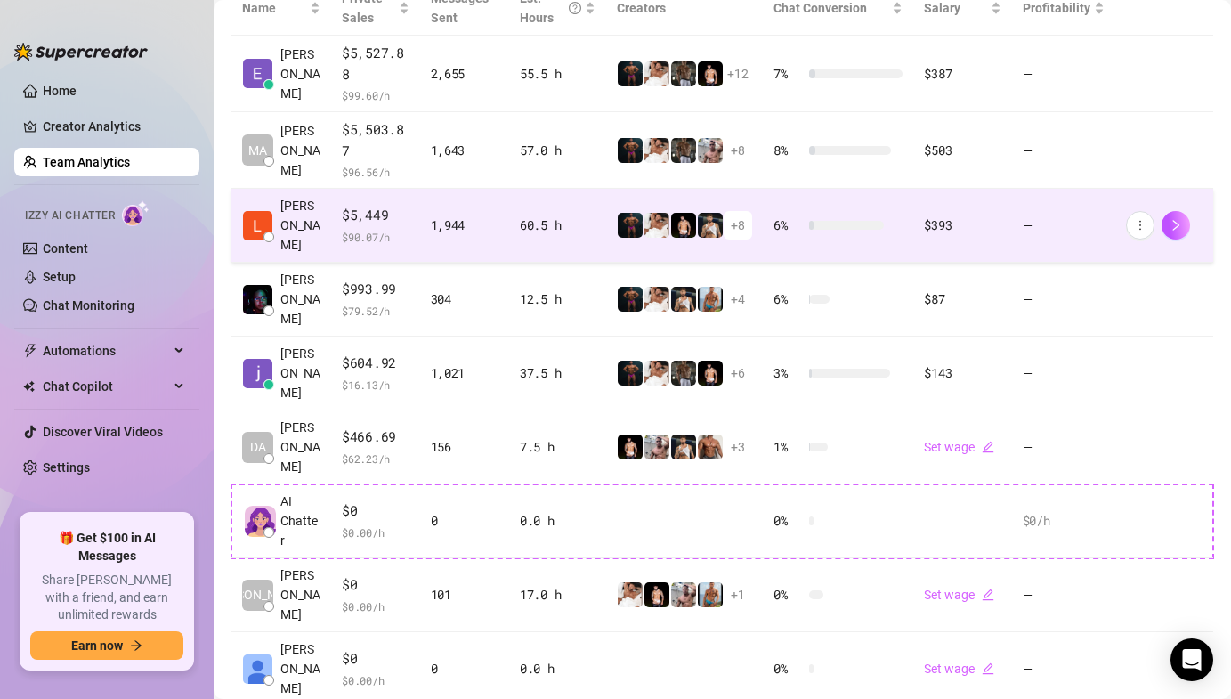
scroll to position [439, 0]
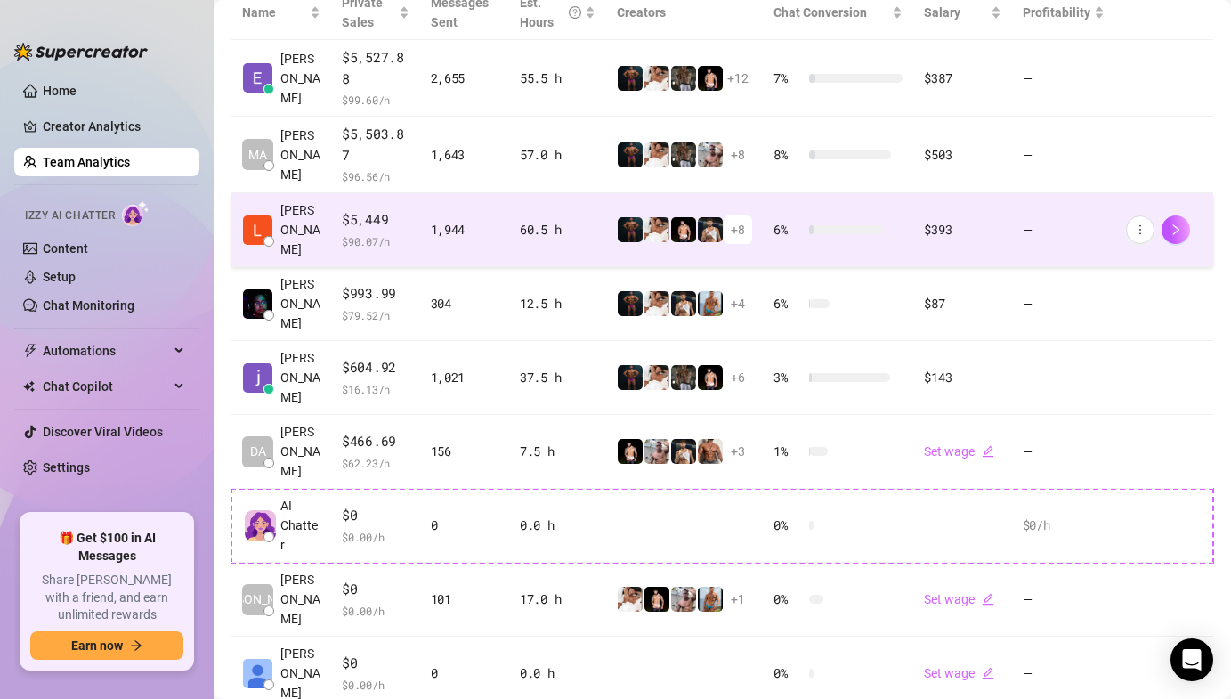
click at [402, 232] on span "$ 90.07 /h" at bounding box center [376, 241] width 68 height 18
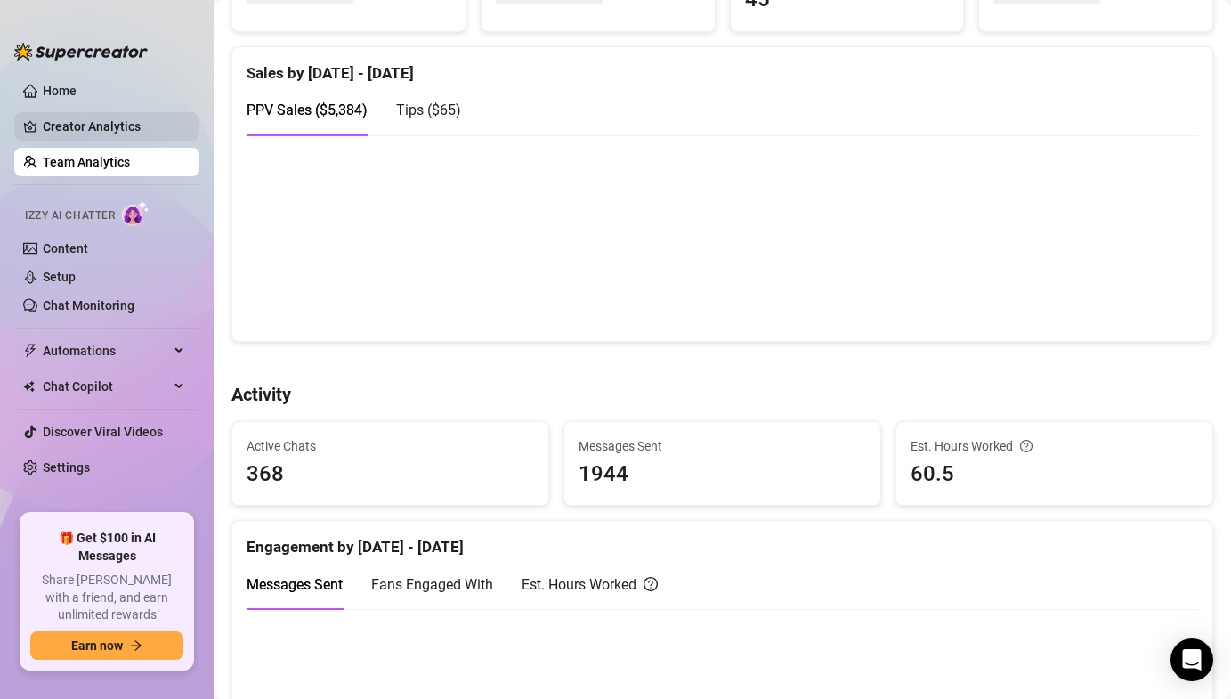
click at [134, 115] on link "Creator Analytics" at bounding box center [114, 126] width 142 height 28
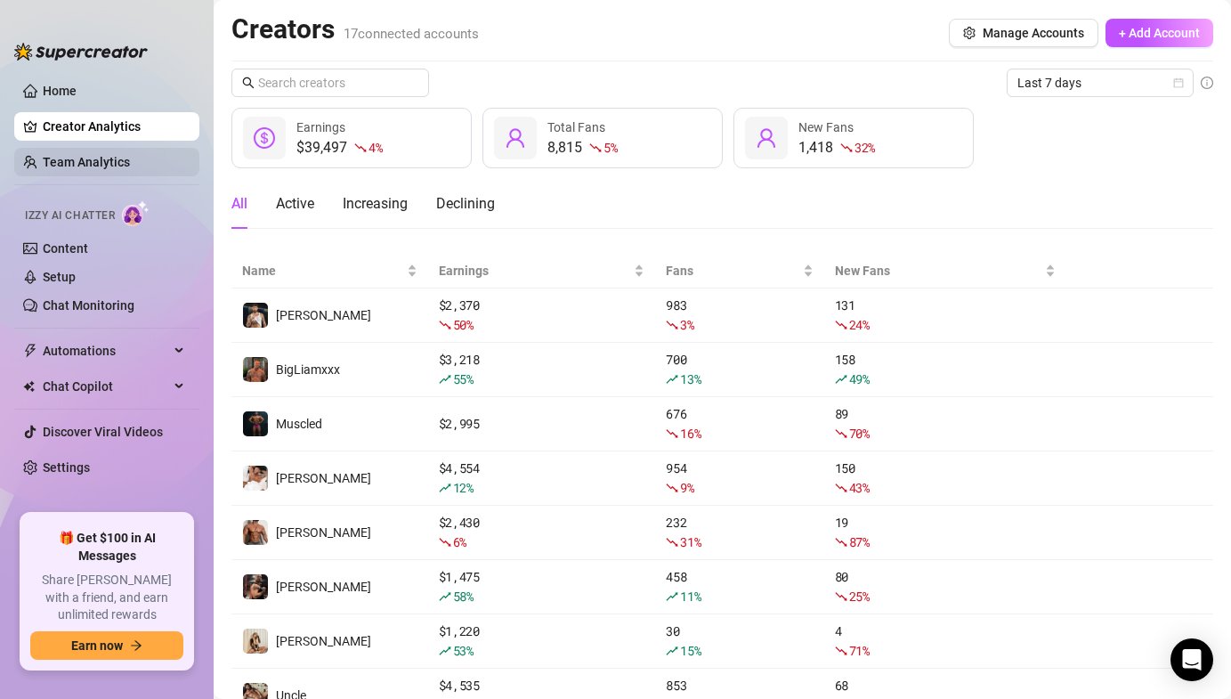
click at [130, 155] on link "Team Analytics" at bounding box center [86, 162] width 87 height 14
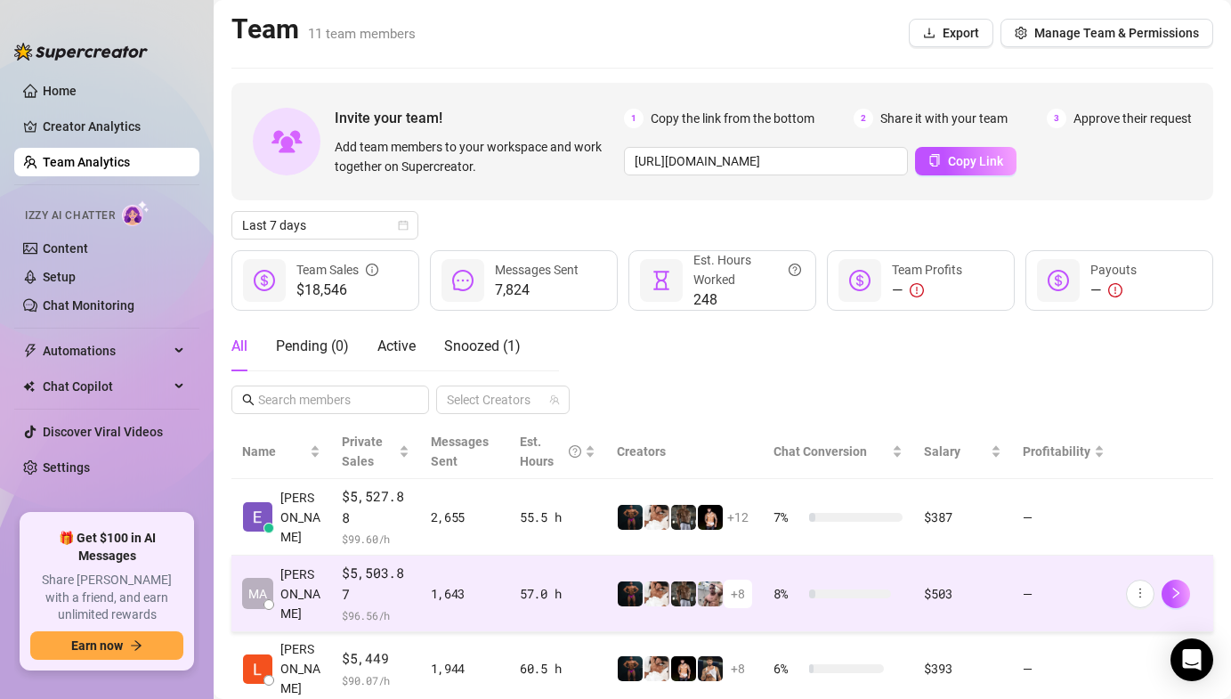
scroll to position [109, 0]
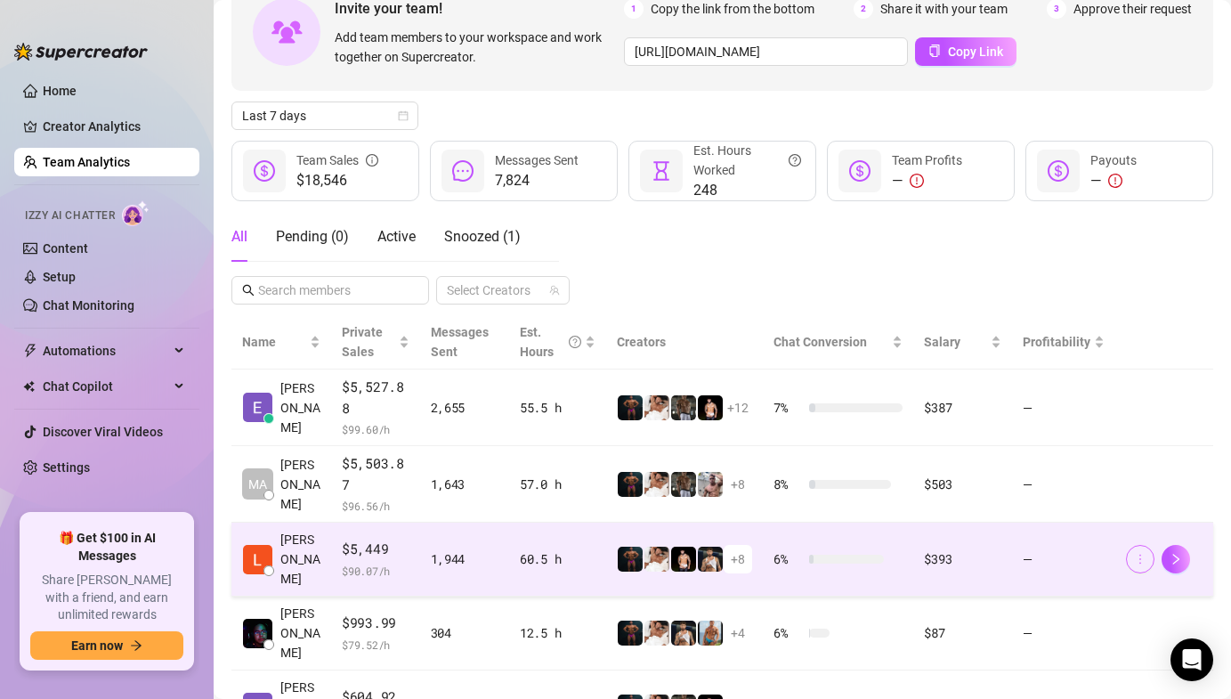
click at [1130, 548] on button "button" at bounding box center [1140, 559] width 28 height 28
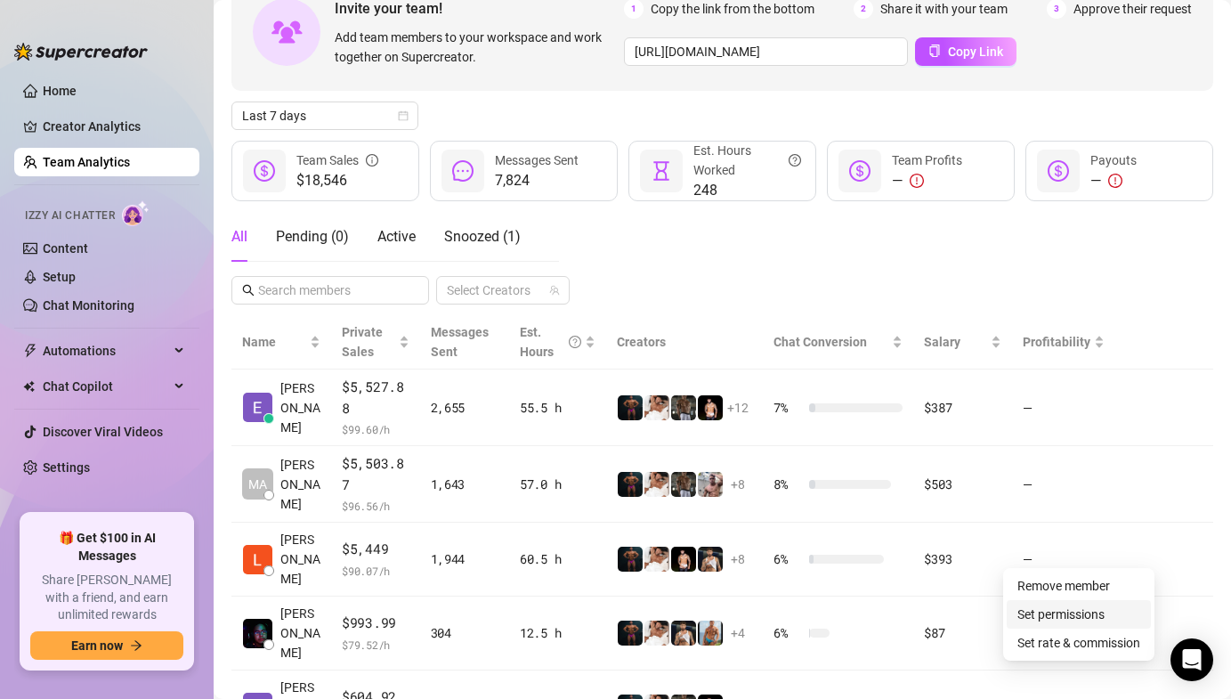
click at [1079, 607] on link "Set permissions" at bounding box center [1060, 614] width 87 height 14
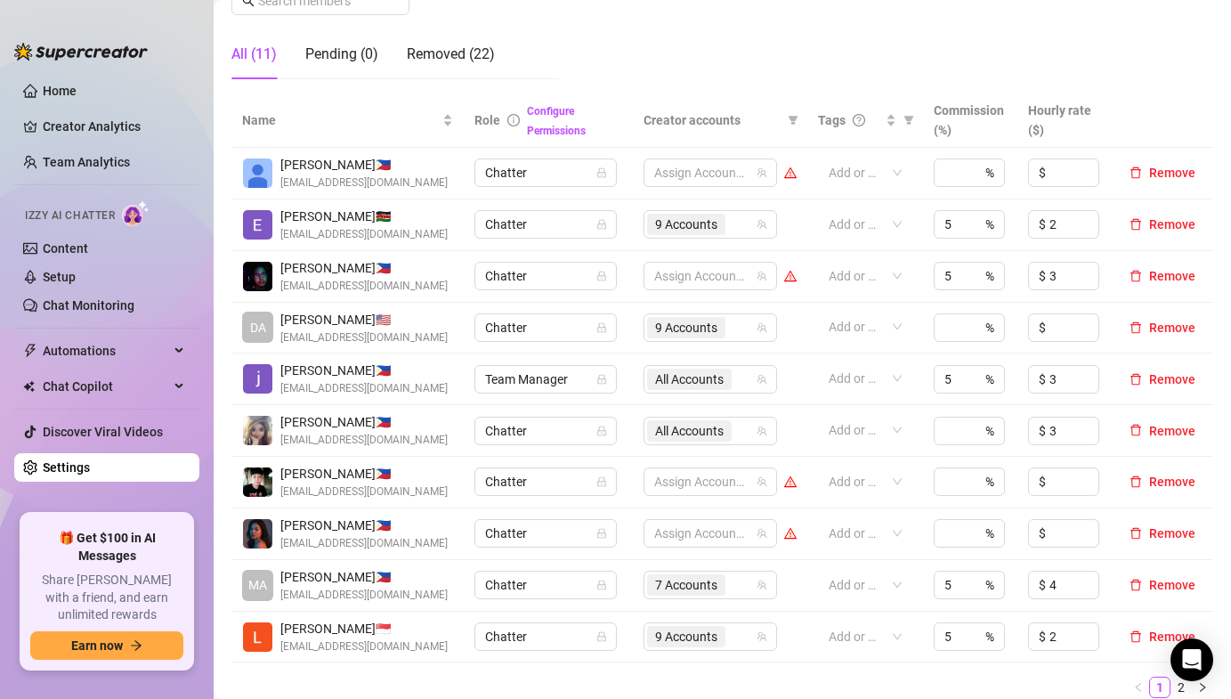
scroll to position [376, 0]
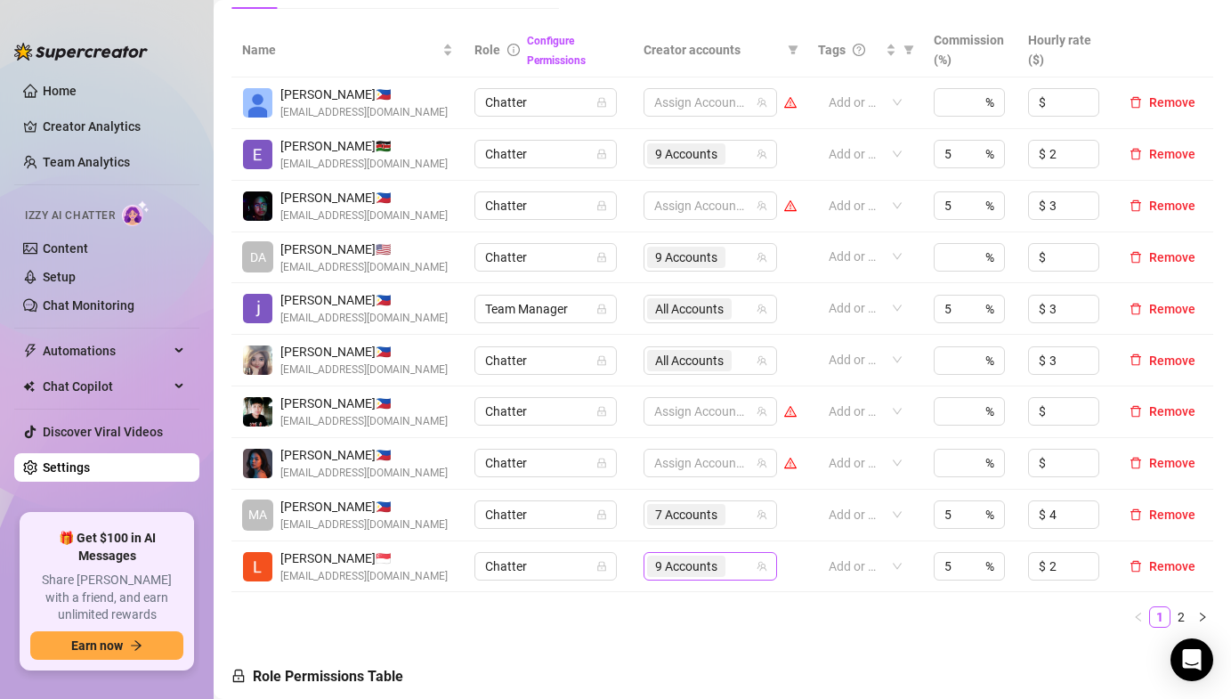
click at [684, 563] on span "9 Accounts" at bounding box center [686, 566] width 62 height 20
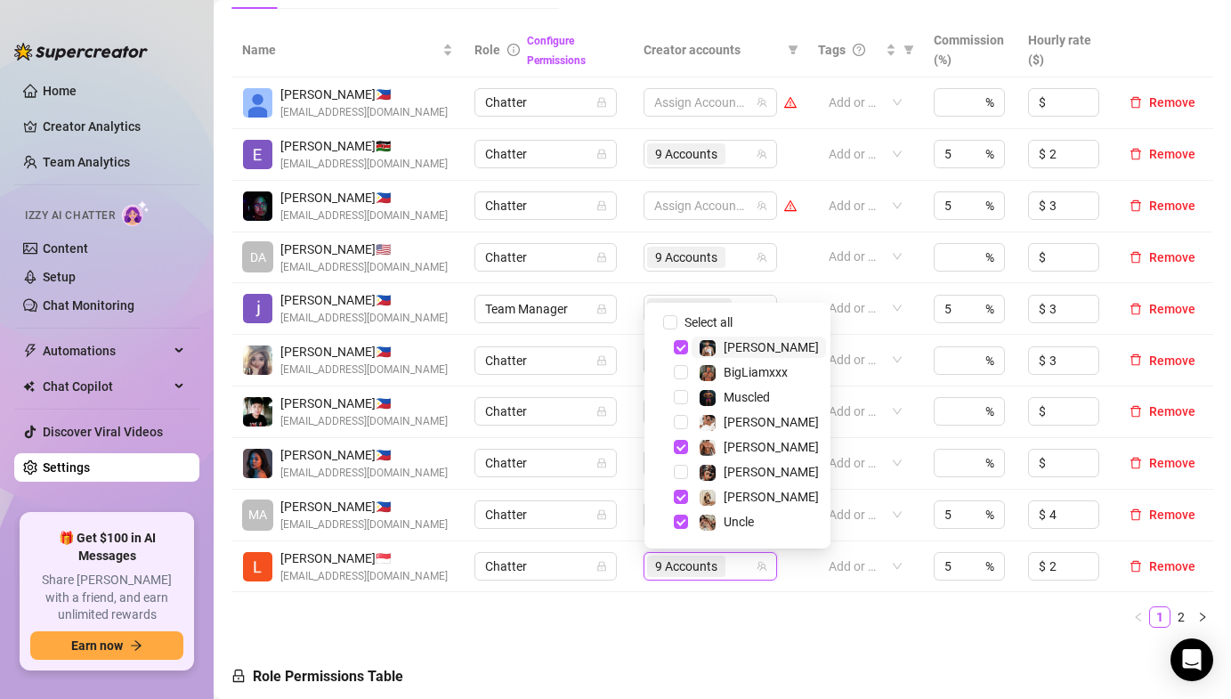
click at [684, 563] on span "9 Accounts" at bounding box center [686, 566] width 62 height 20
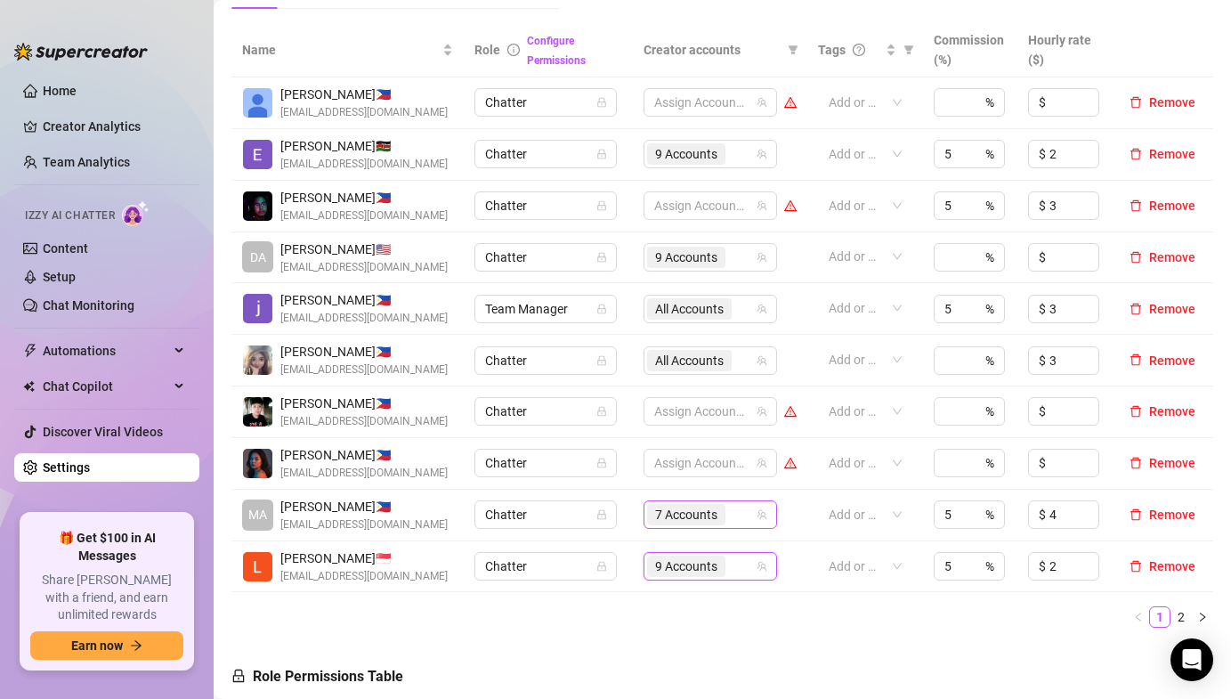
click at [687, 513] on span "7 Accounts" at bounding box center [686, 515] width 62 height 20
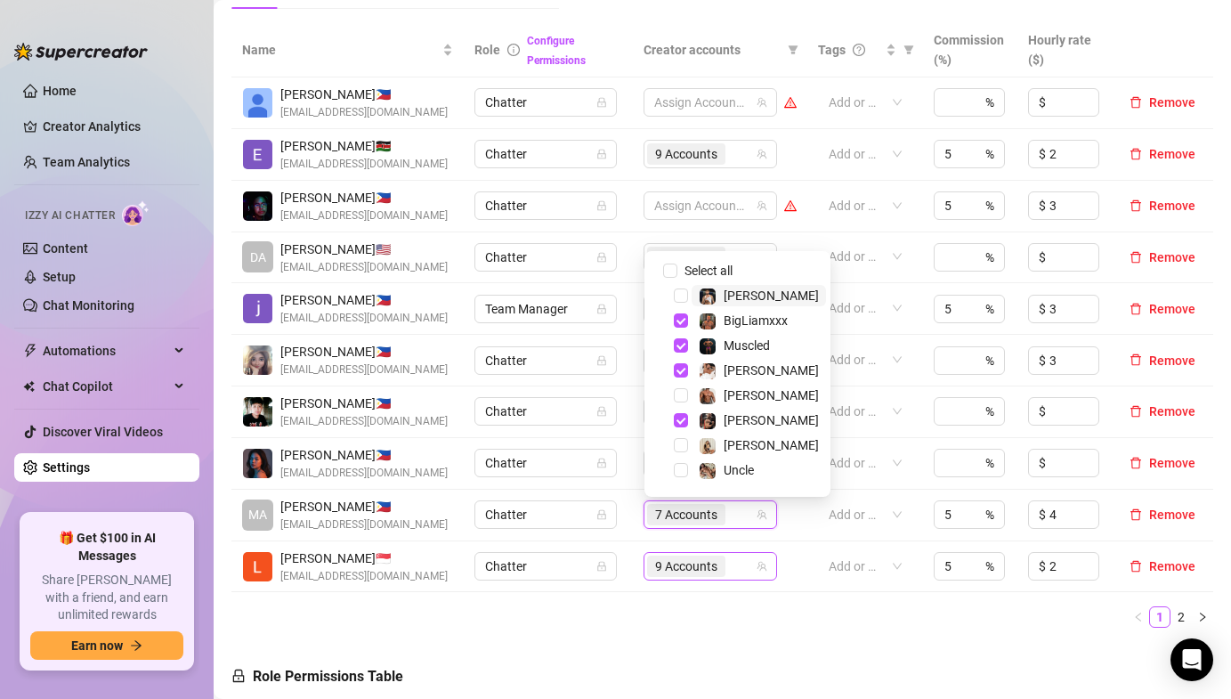
click at [686, 554] on div "9 Accounts" at bounding box center [688, 566] width 82 height 25
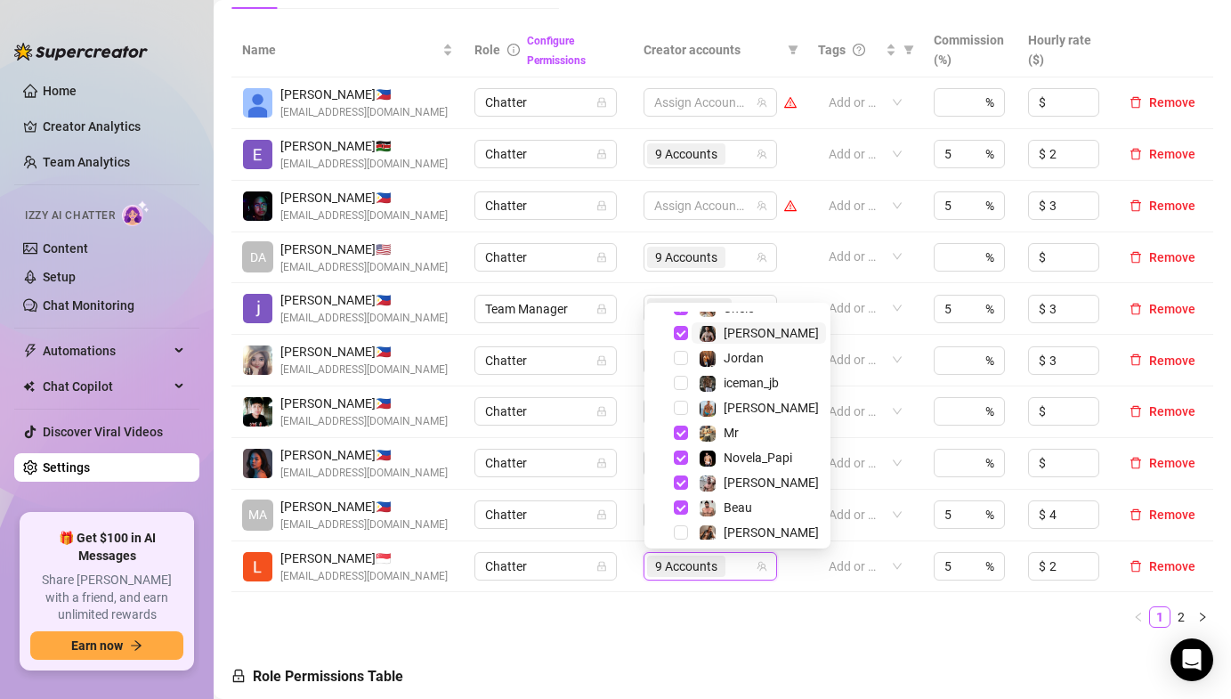
scroll to position [221, 0]
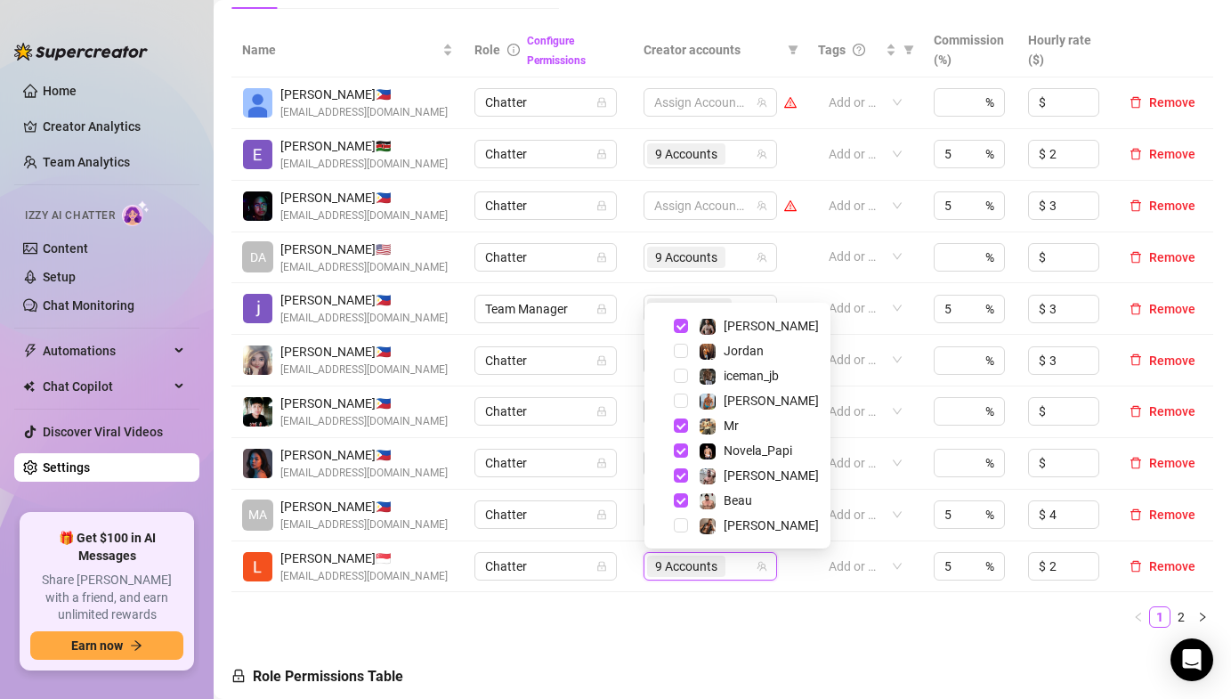
click at [420, 279] on td "DA [PERSON_NAME]🇸 [EMAIL_ADDRESS][DOMAIN_NAME]" at bounding box center [347, 258] width 232 height 52
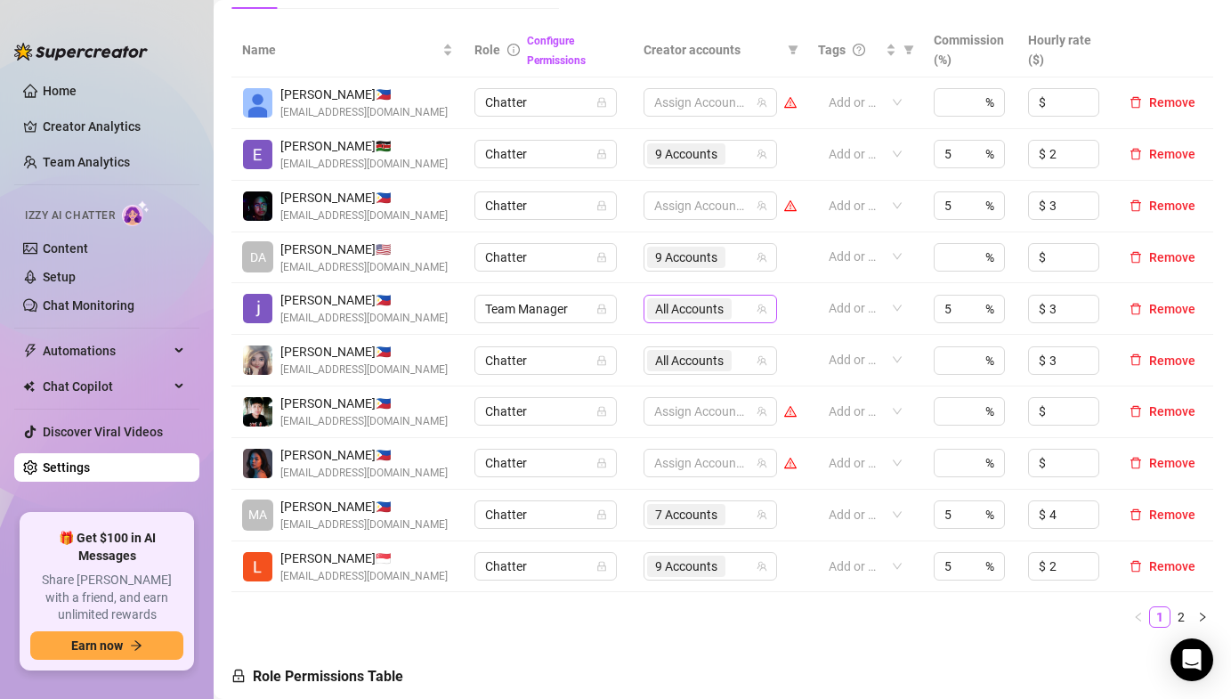
click at [680, 306] on span "All Accounts" at bounding box center [689, 309] width 69 height 20
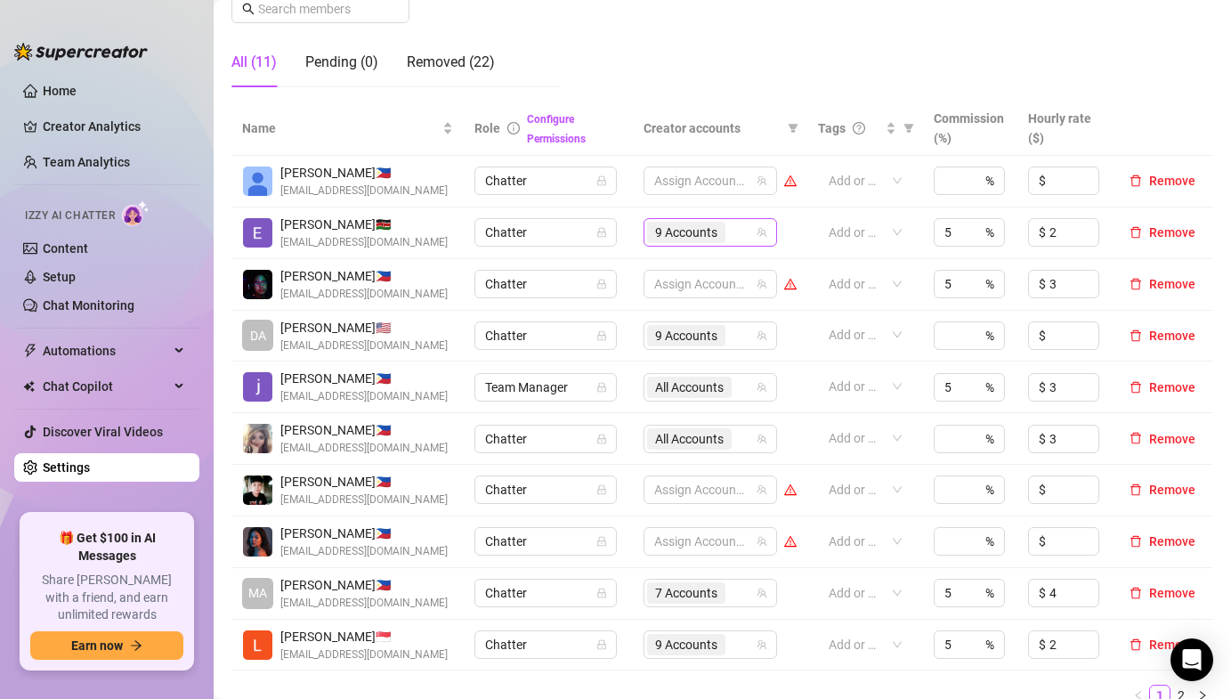
click at [689, 226] on span "9 Accounts" at bounding box center [686, 233] width 62 height 20
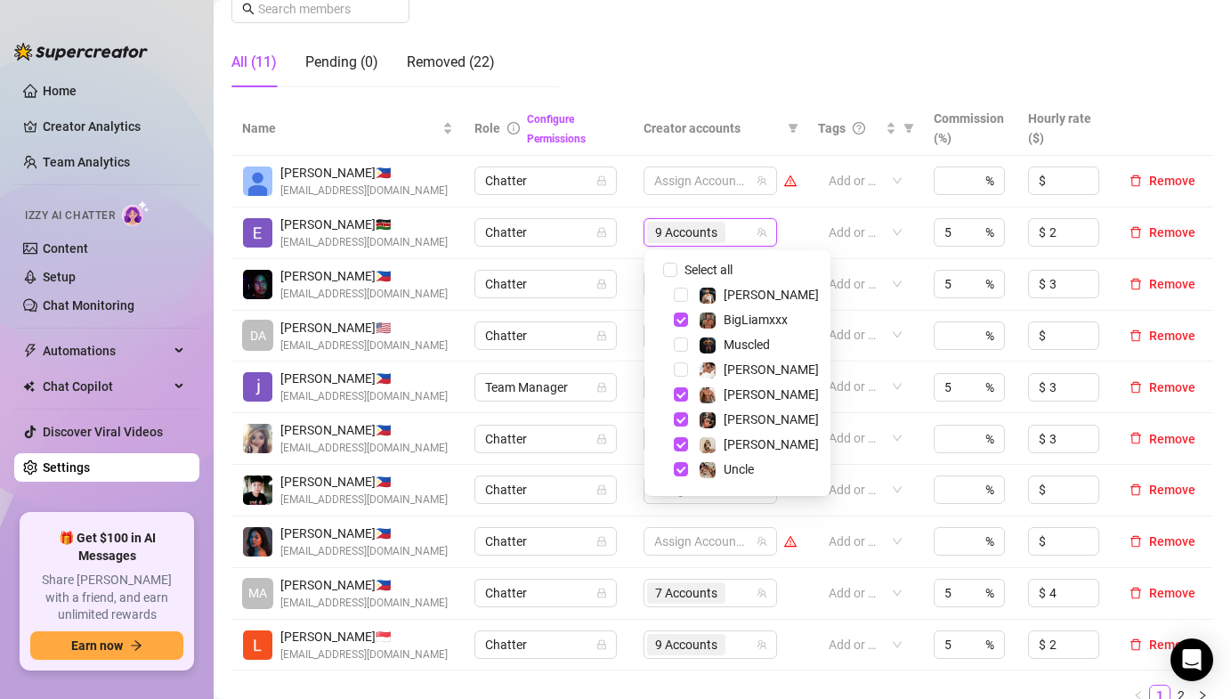
click at [619, 377] on td "Team Manager" at bounding box center [548, 387] width 168 height 52
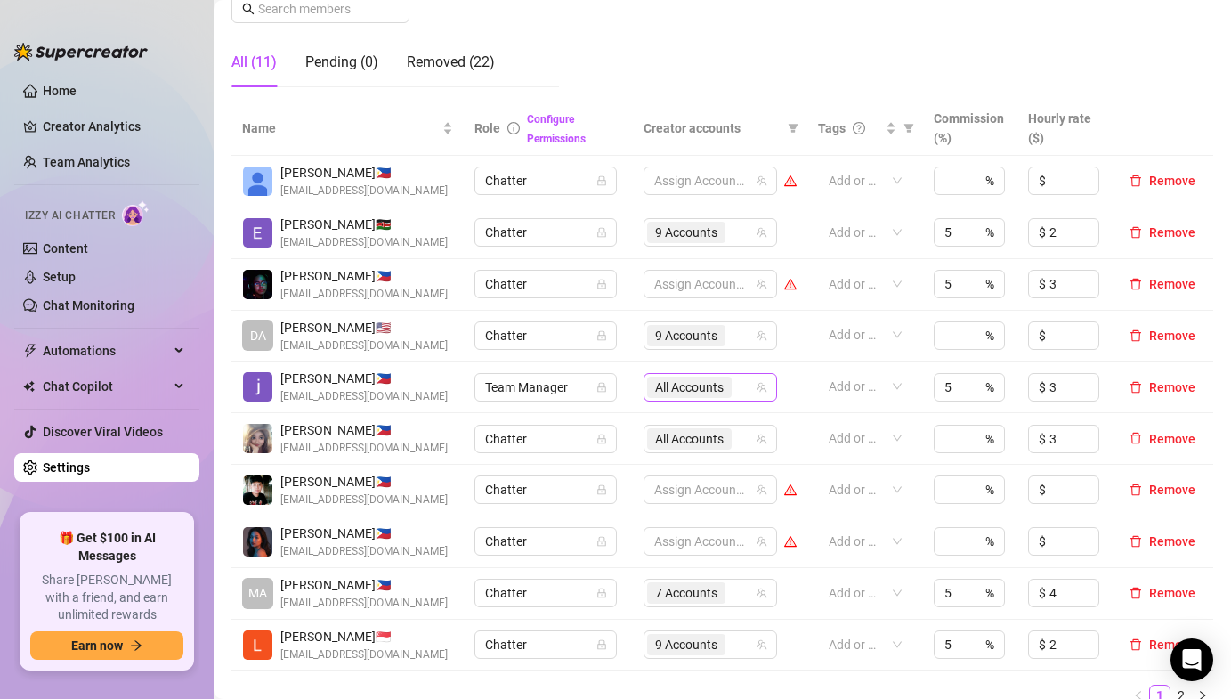
click at [673, 379] on span "All Accounts" at bounding box center [689, 387] width 69 height 20
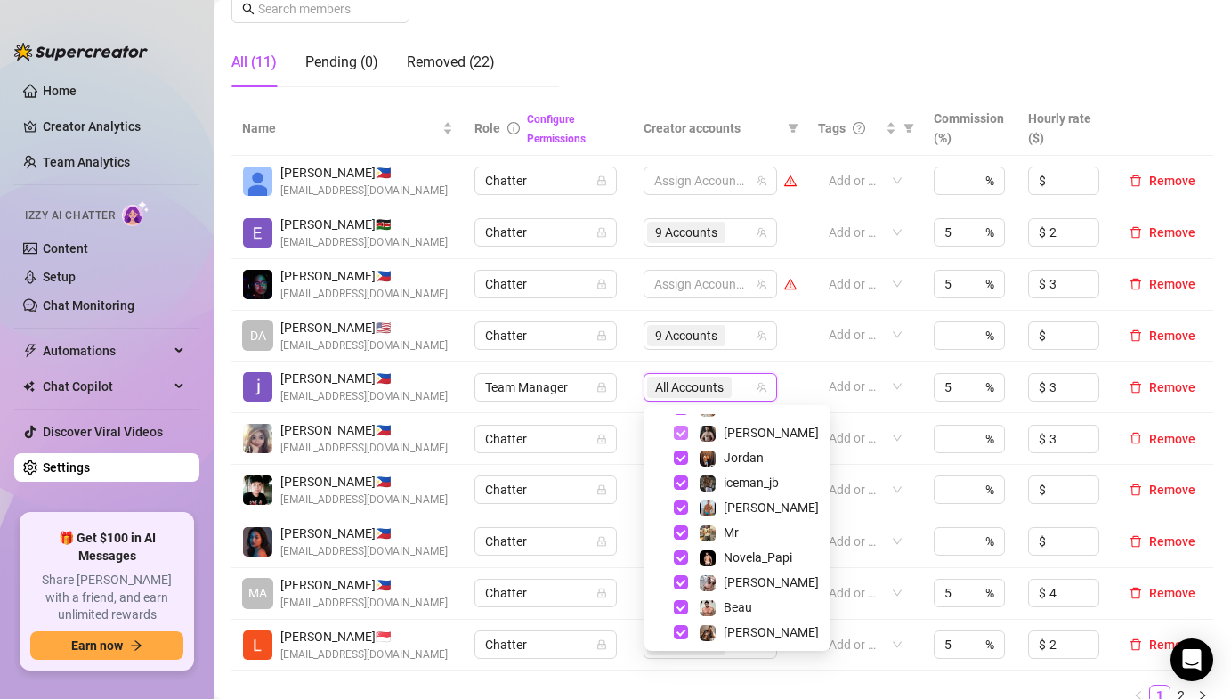
scroll to position [221, 0]
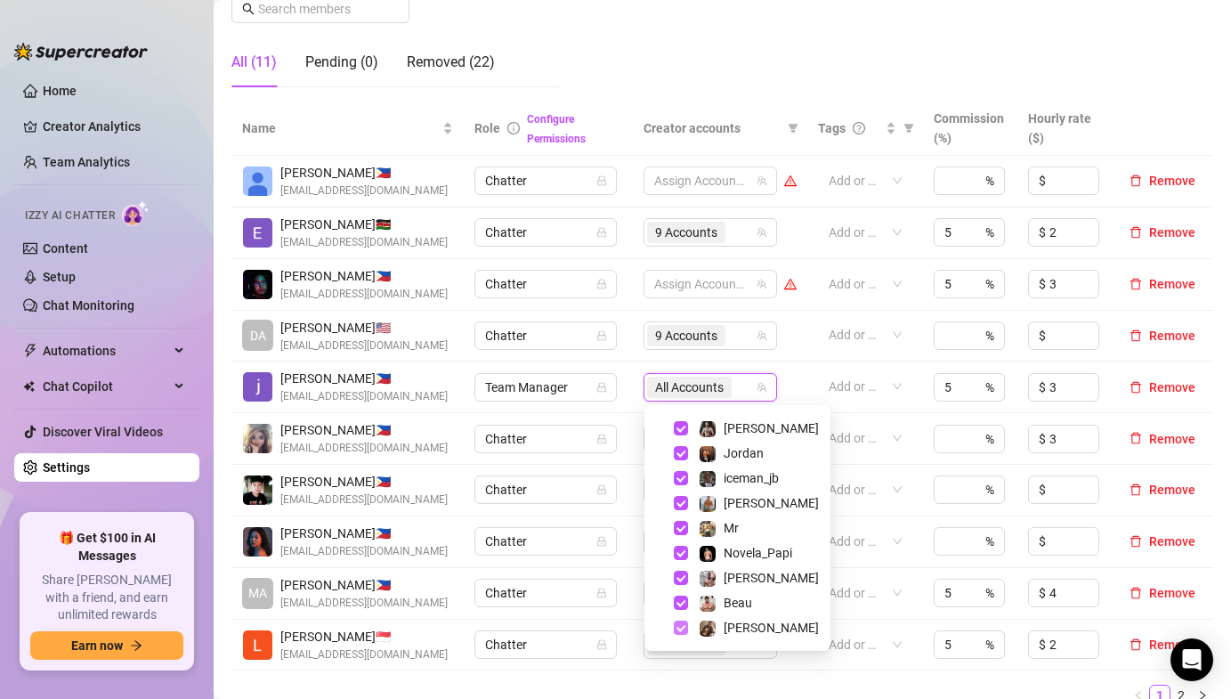
click at [679, 626] on span "Select tree node" at bounding box center [681, 627] width 14 height 14
checkbox input "false"
click at [628, 429] on td "Chatter" at bounding box center [548, 439] width 168 height 52
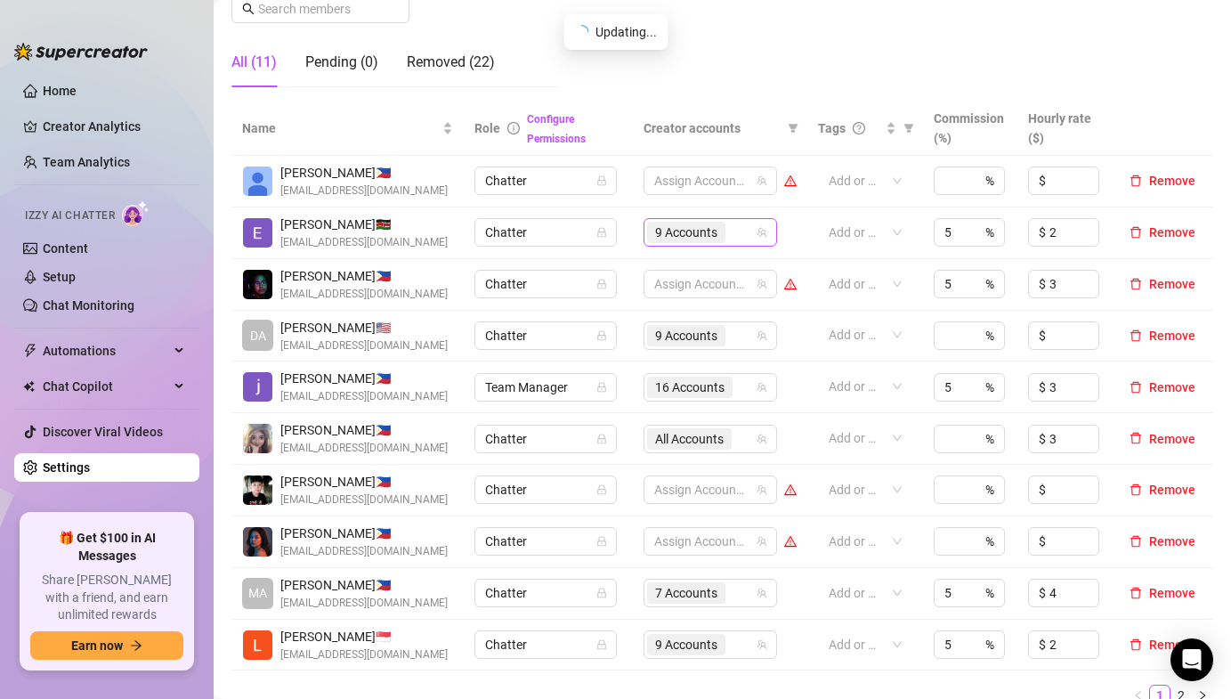
click at [679, 235] on span "9 Accounts" at bounding box center [686, 233] width 62 height 20
click at [629, 279] on td "Chatter" at bounding box center [548, 285] width 168 height 52
click at [663, 380] on span "16 Accounts" at bounding box center [689, 387] width 69 height 20
